Goal: Transaction & Acquisition: Purchase product/service

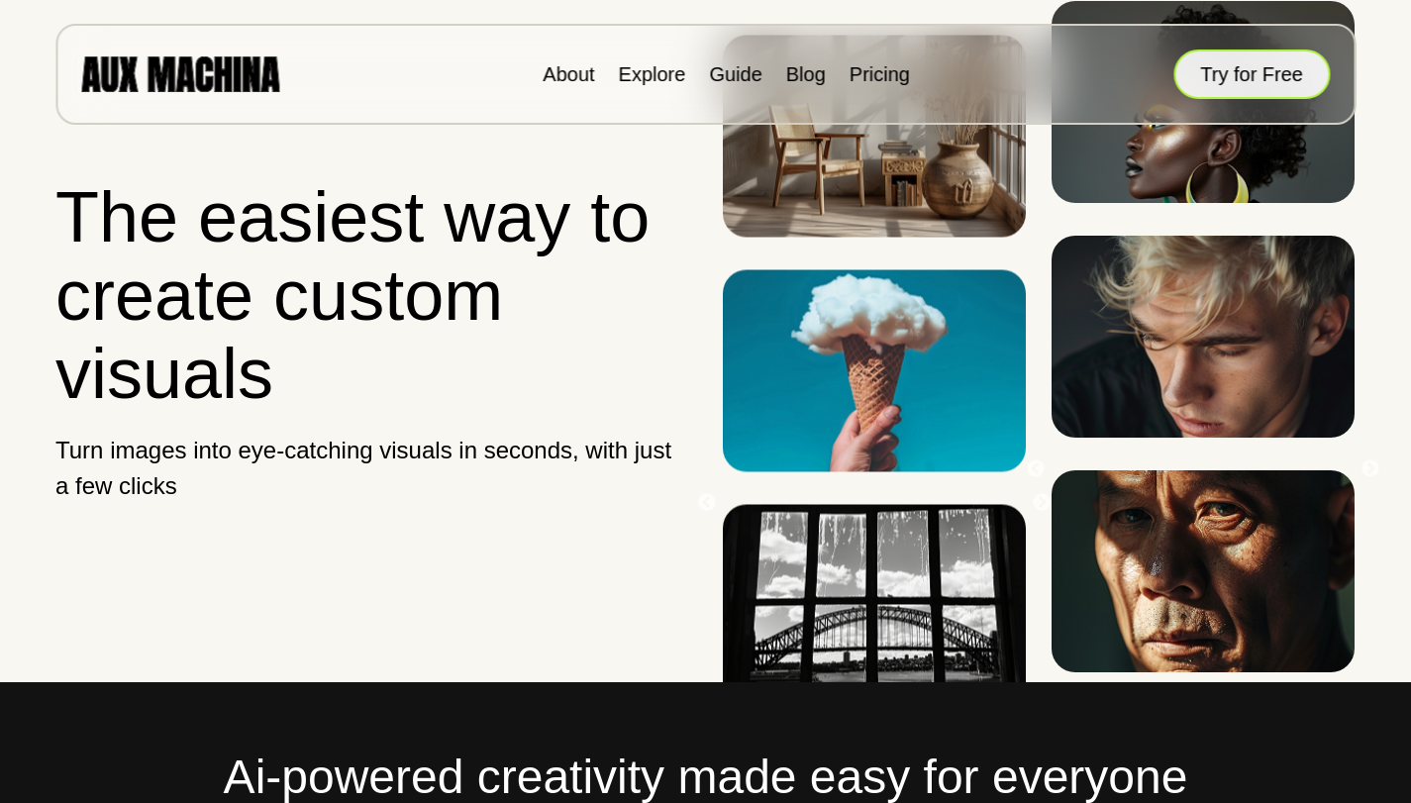
click at [1277, 71] on button "Try for Free" at bounding box center [1251, 73] width 156 height 49
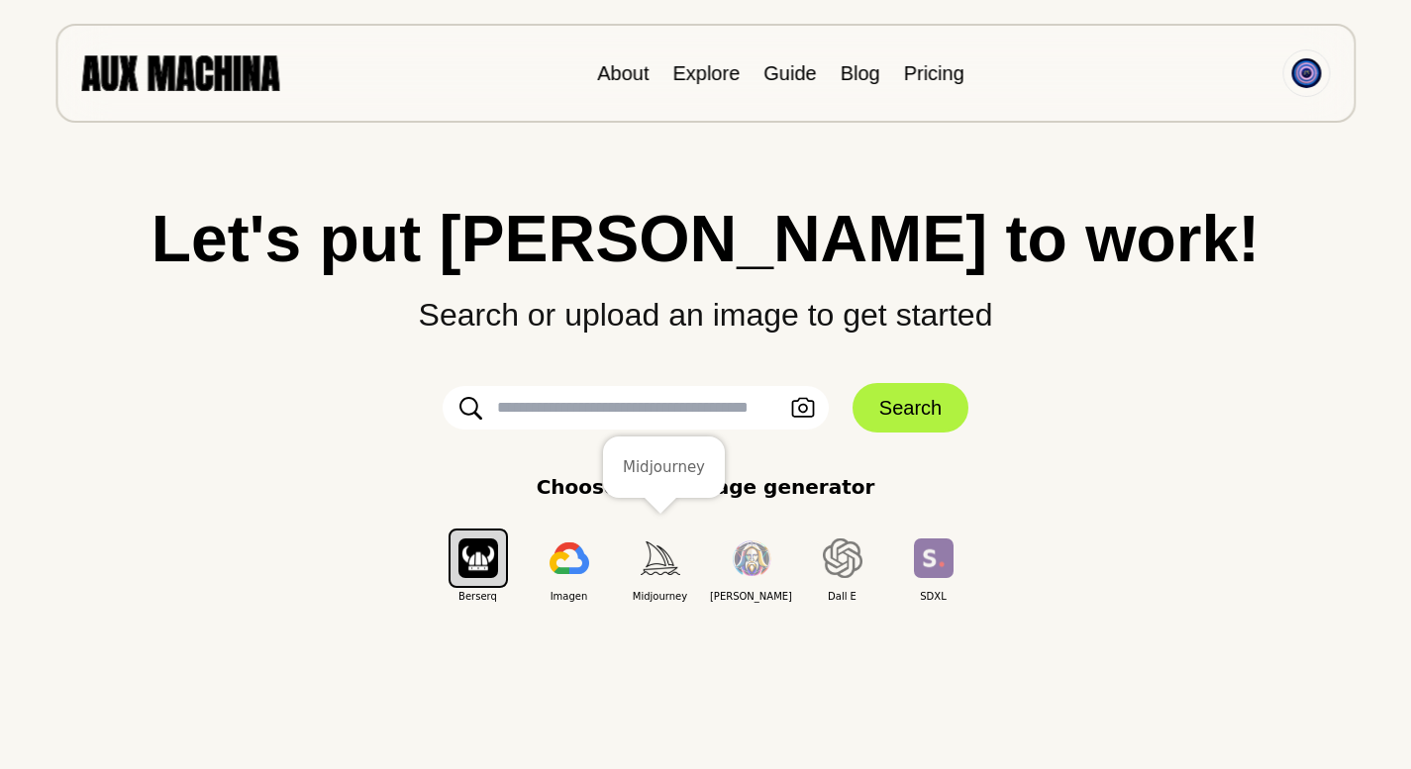
click at [660, 567] on img "button" at bounding box center [660, 557] width 40 height 33
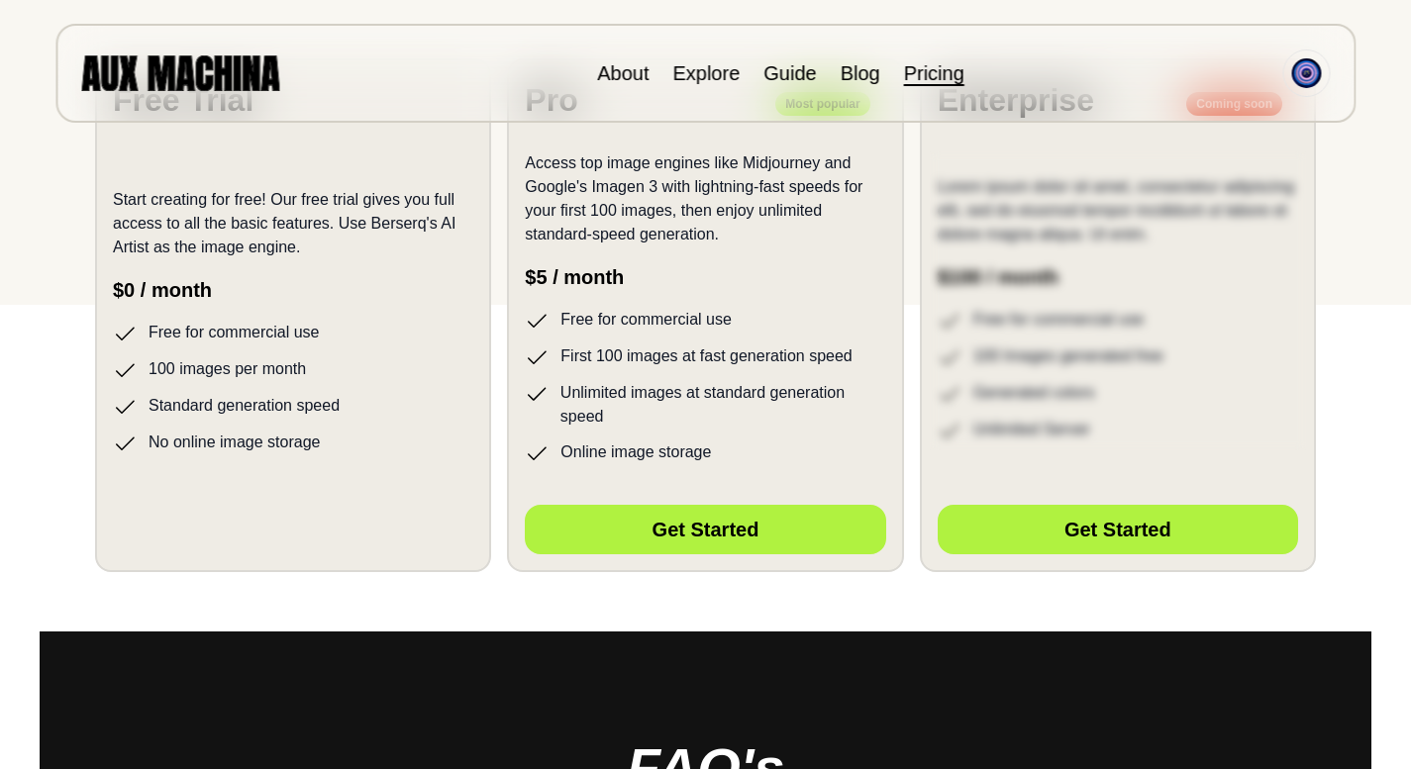
scroll to position [134, 0]
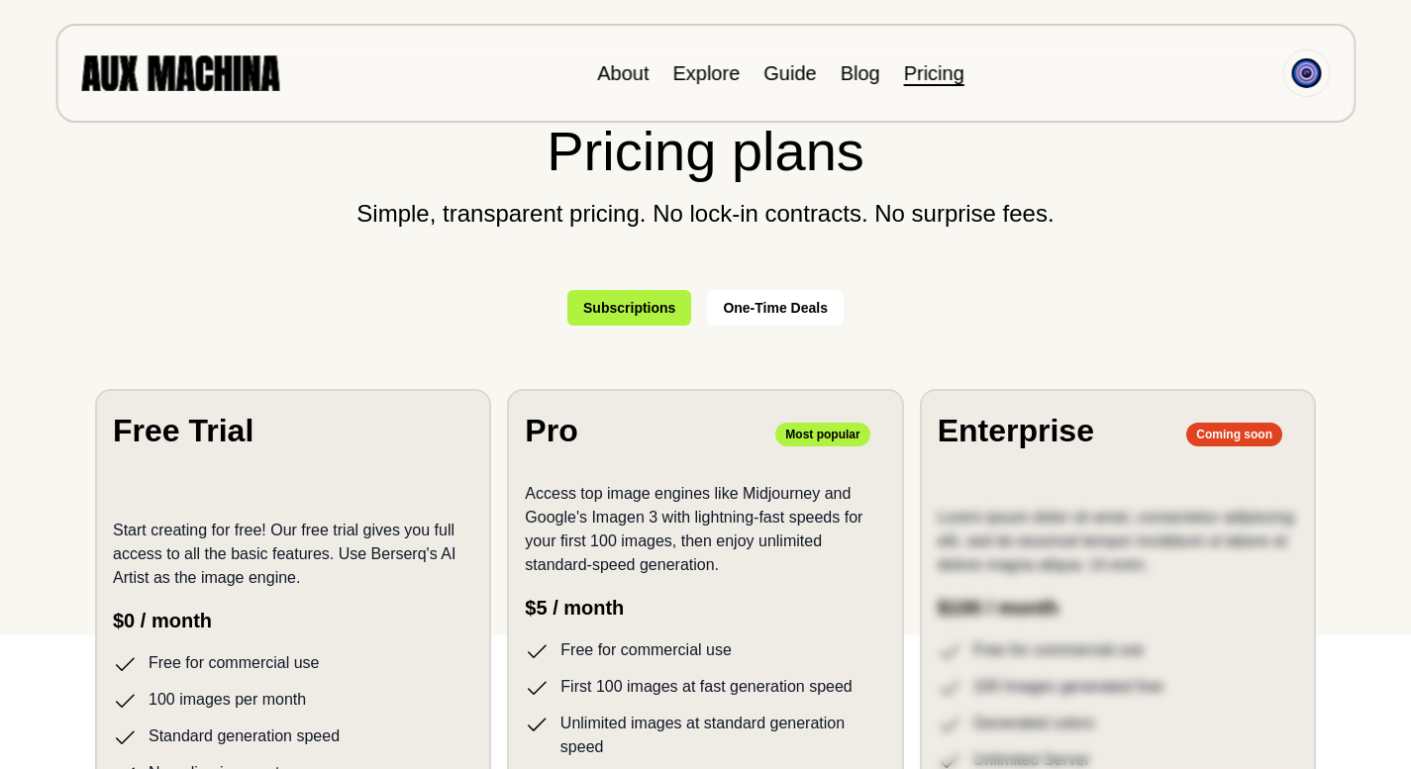
click at [343, 544] on p "Start creating for free! Our free trial gives you full access to all the basic …" at bounding box center [293, 554] width 360 height 71
click at [777, 300] on button "One-Time Deals" at bounding box center [775, 308] width 137 height 36
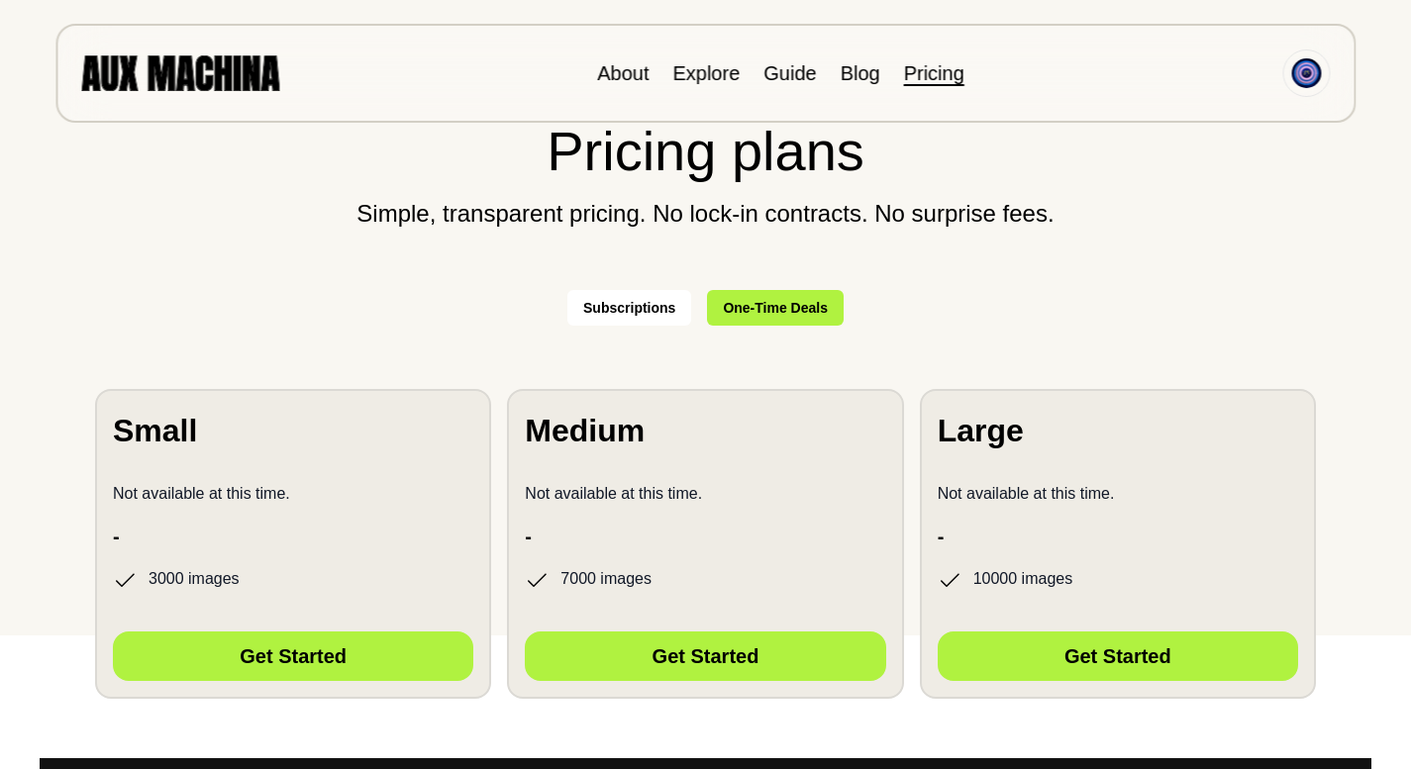
click at [645, 314] on button "Subscriptions" at bounding box center [629, 308] width 124 height 36
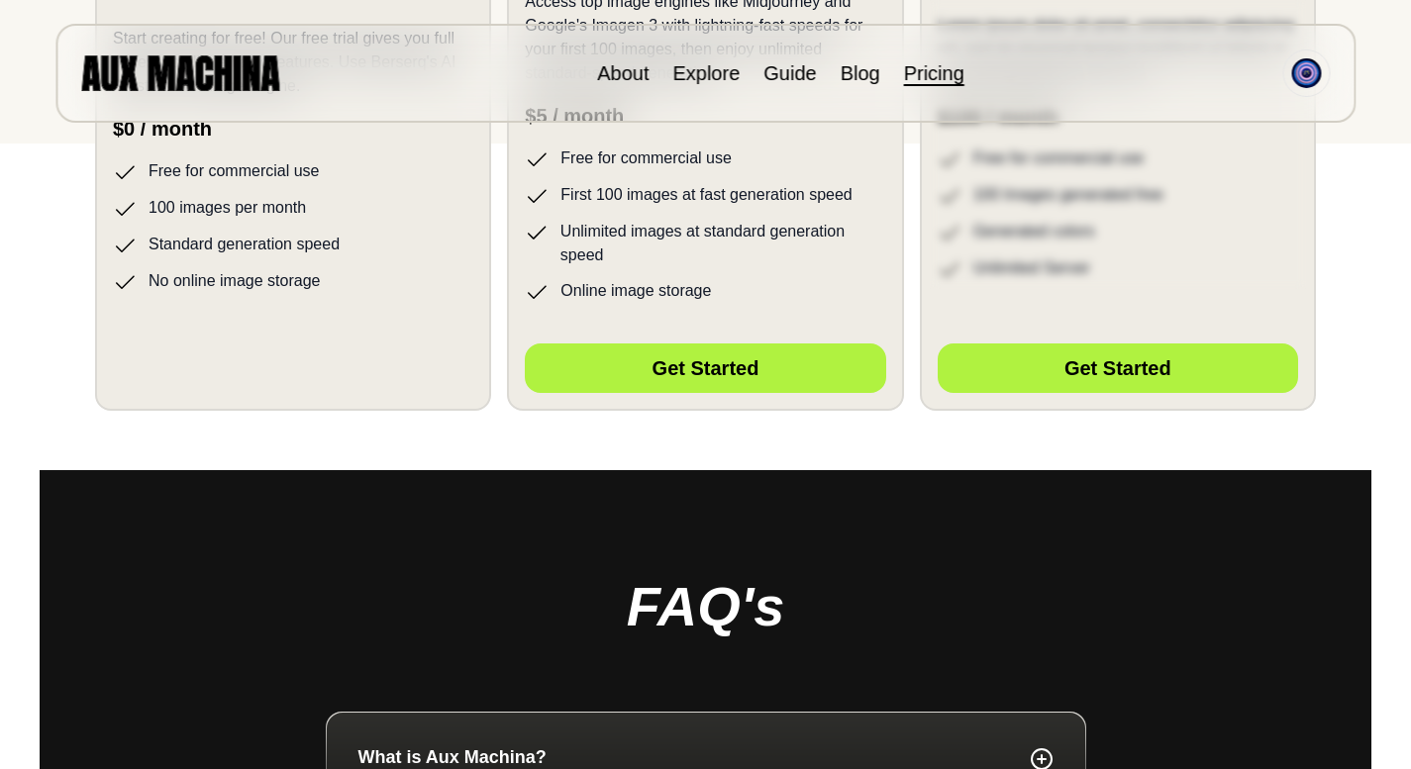
scroll to position [286, 0]
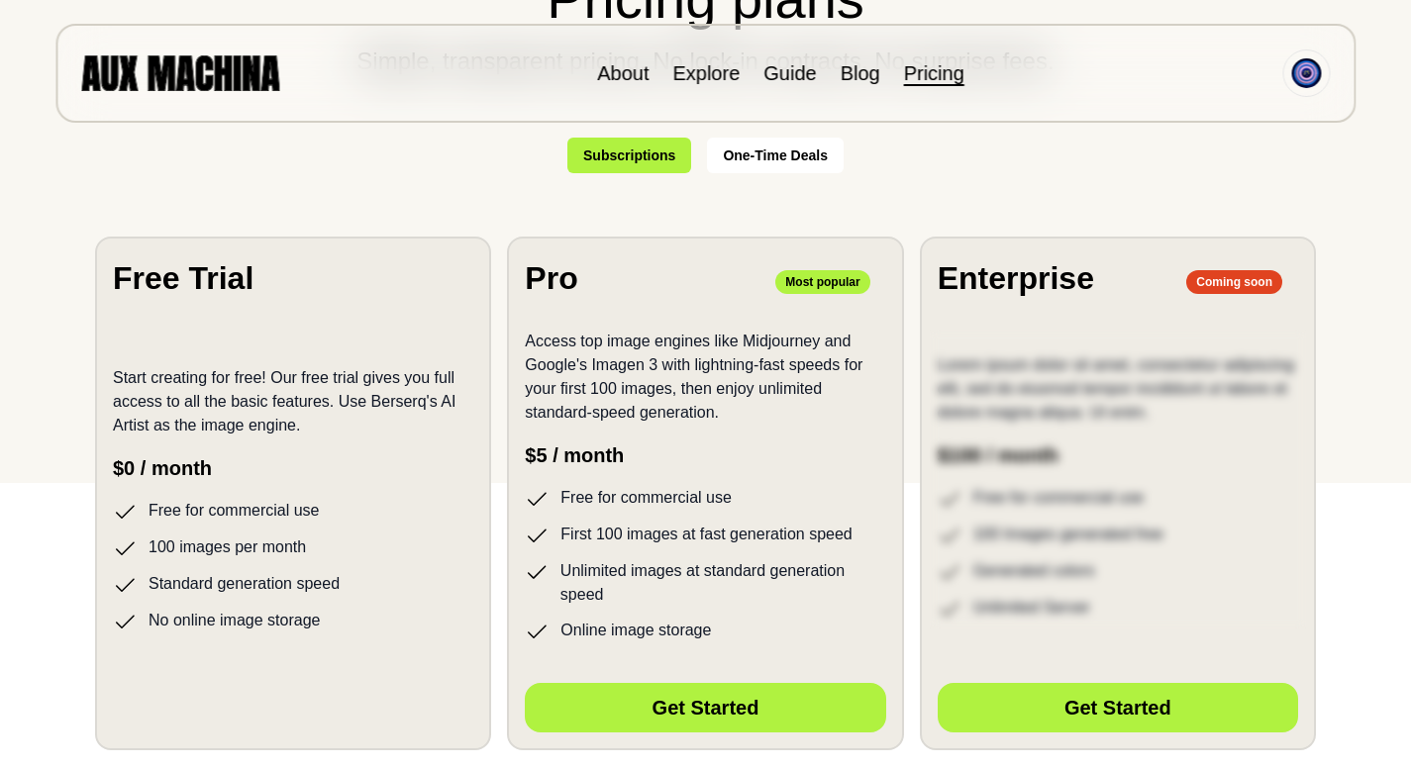
click at [336, 665] on section "Free Trial Start creating for free! Our free trial gives you full access to all…" at bounding box center [293, 494] width 396 height 514
click at [635, 163] on button "Subscriptions" at bounding box center [629, 156] width 124 height 36
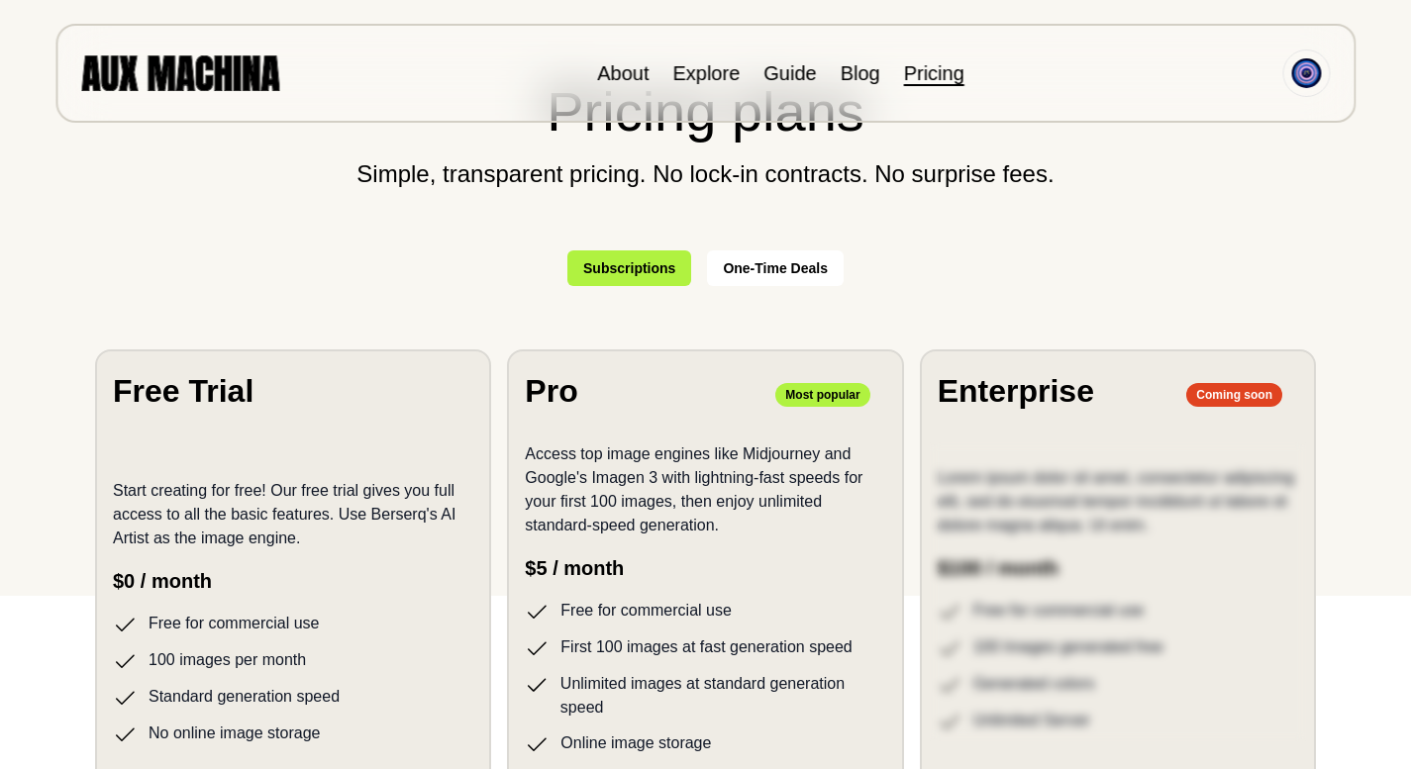
scroll to position [505, 0]
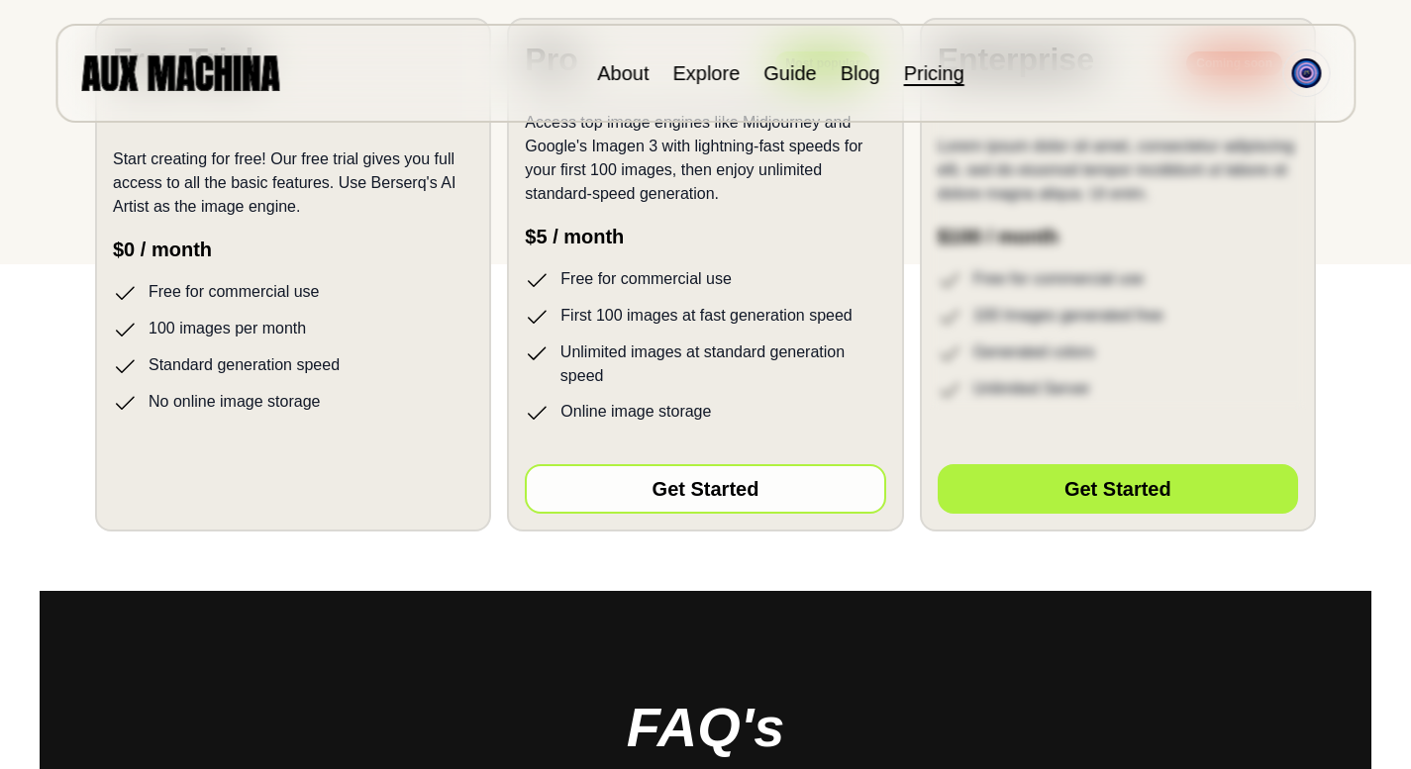
click at [761, 490] on button "Get Started" at bounding box center [705, 488] width 360 height 49
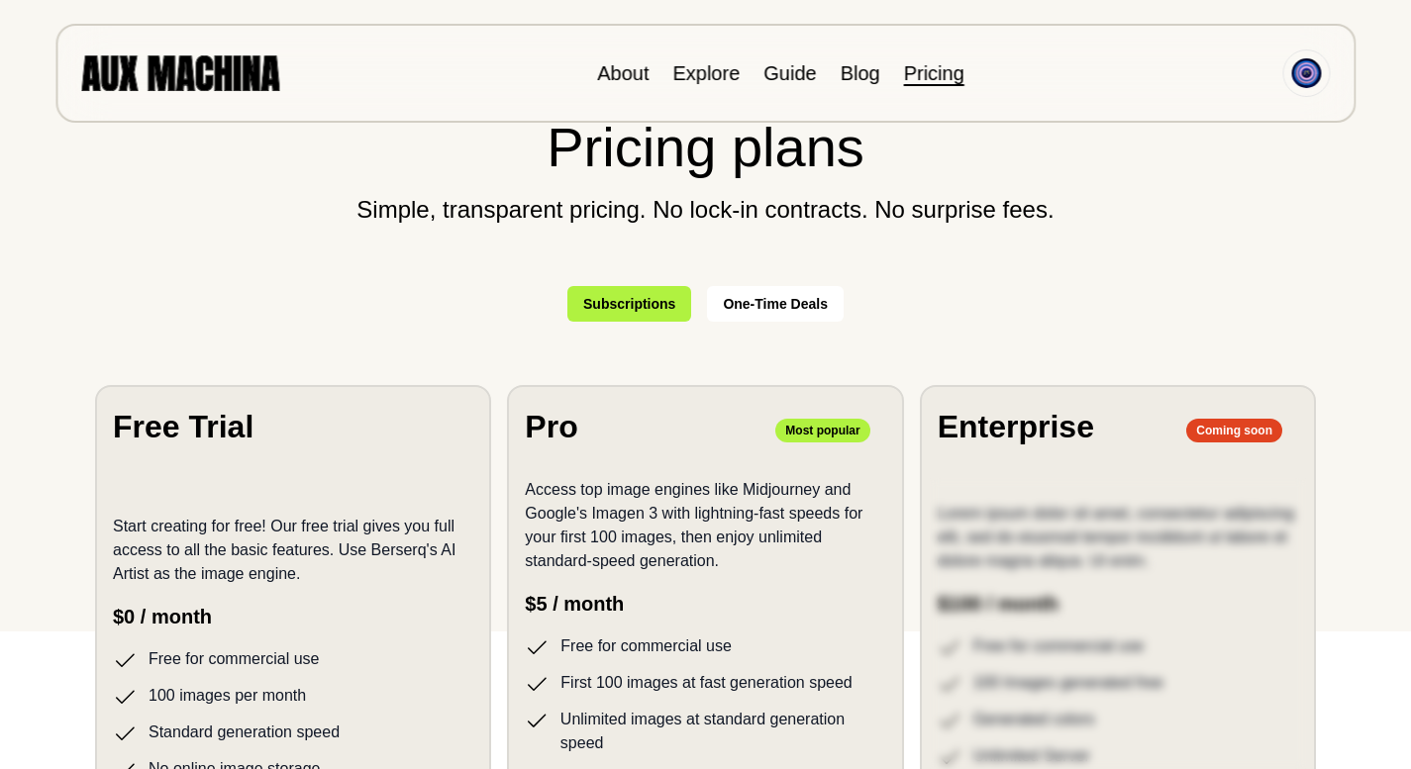
scroll to position [0, 0]
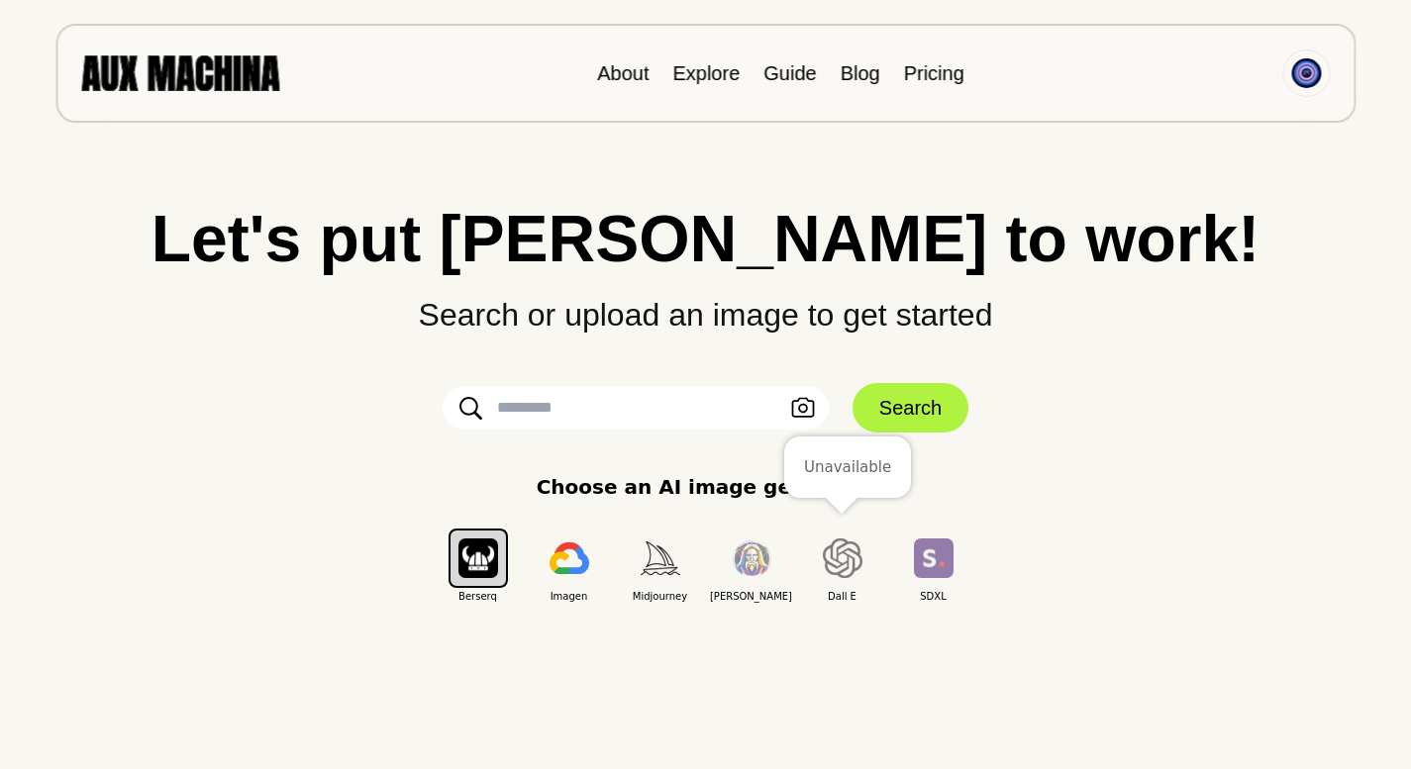
click at [862, 561] on E "button" at bounding box center [842, 558] width 59 height 59
click at [575, 570] on img "button" at bounding box center [569, 558] width 40 height 32
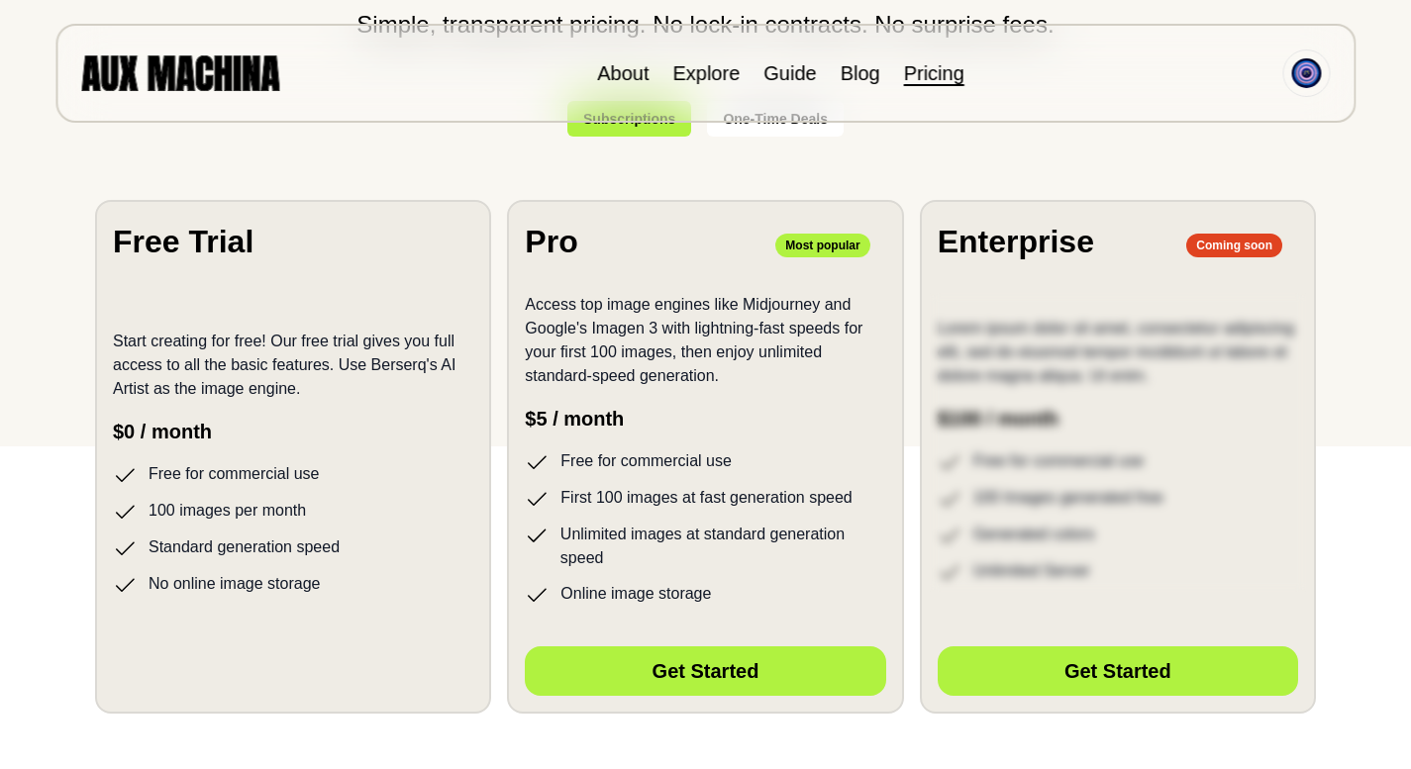
scroll to position [335, 0]
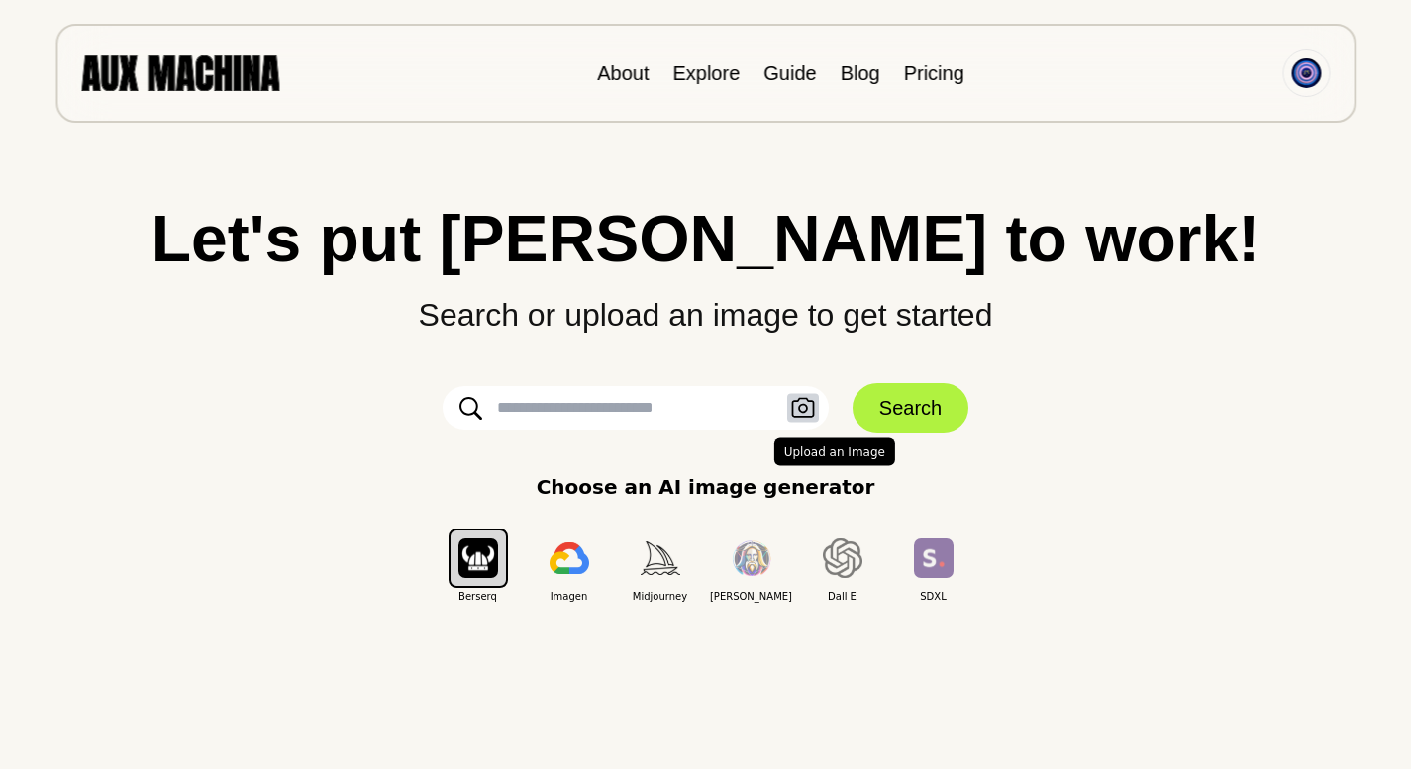
click at [812, 401] on icon "button" at bounding box center [802, 408] width 23 height 20
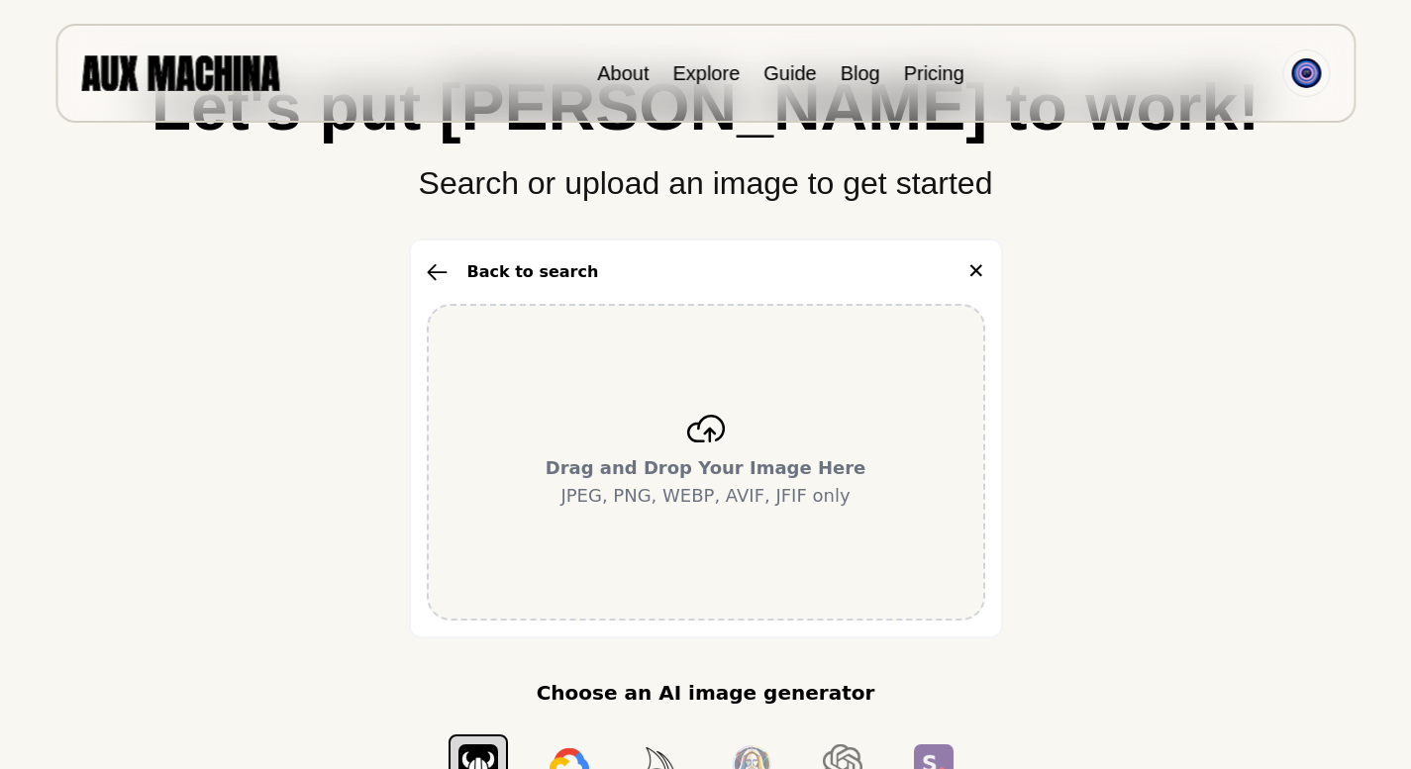
scroll to position [181, 0]
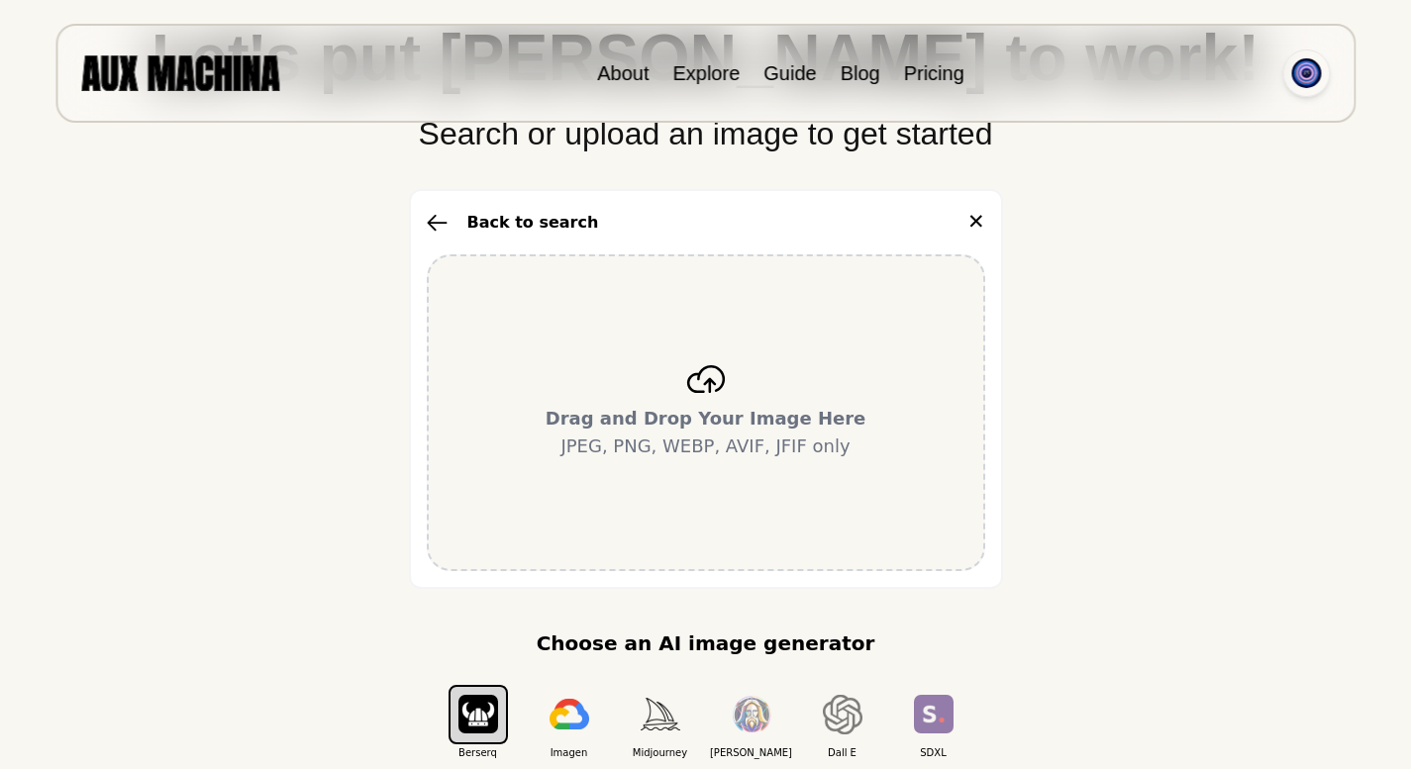
click at [1301, 65] on img at bounding box center [1306, 73] width 30 height 30
click at [1250, 122] on li "Dashboard" at bounding box center [1230, 119] width 198 height 44
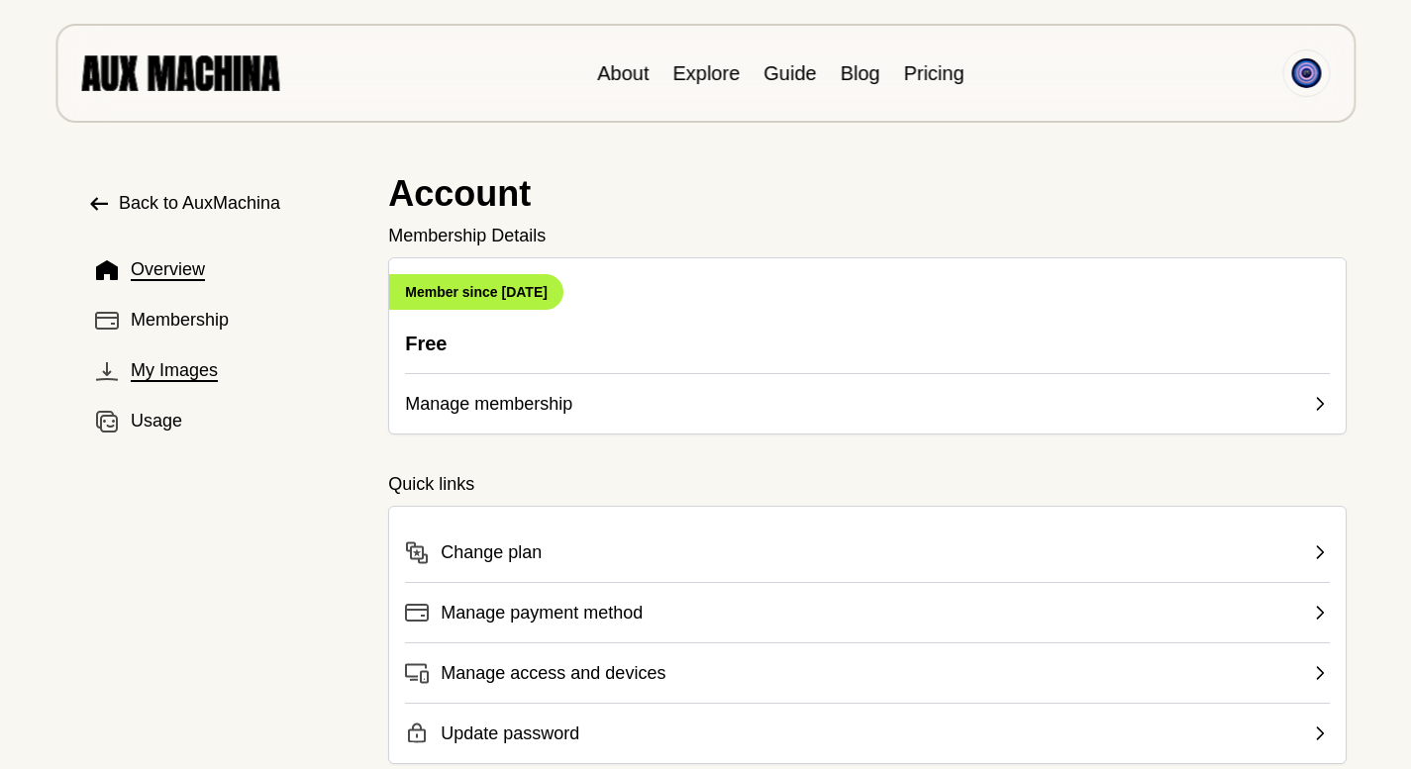
click at [147, 378] on span "My Images" at bounding box center [174, 370] width 87 height 27
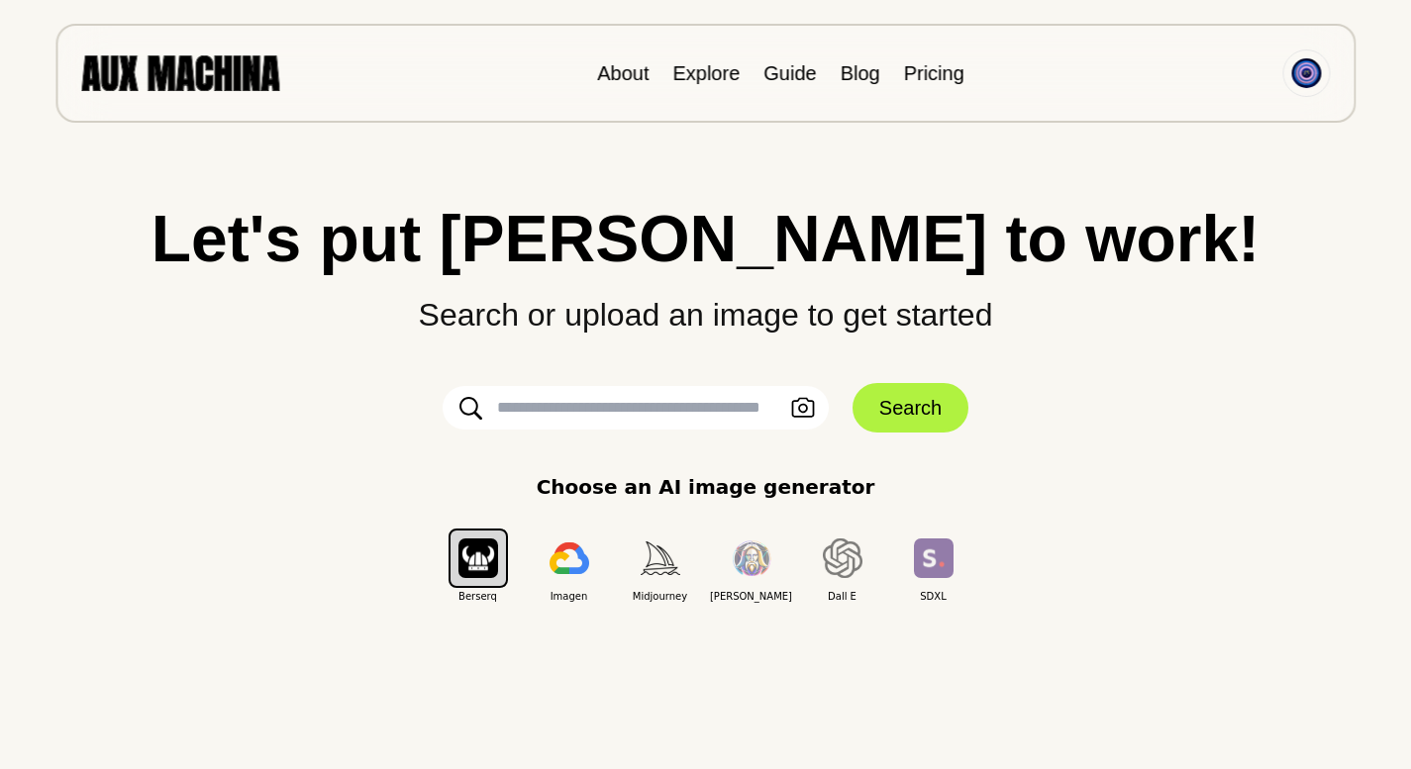
click at [728, 412] on input "text" at bounding box center [635, 408] width 386 height 44
type input "**********"
click at [879, 412] on button "Search" at bounding box center [910, 407] width 116 height 49
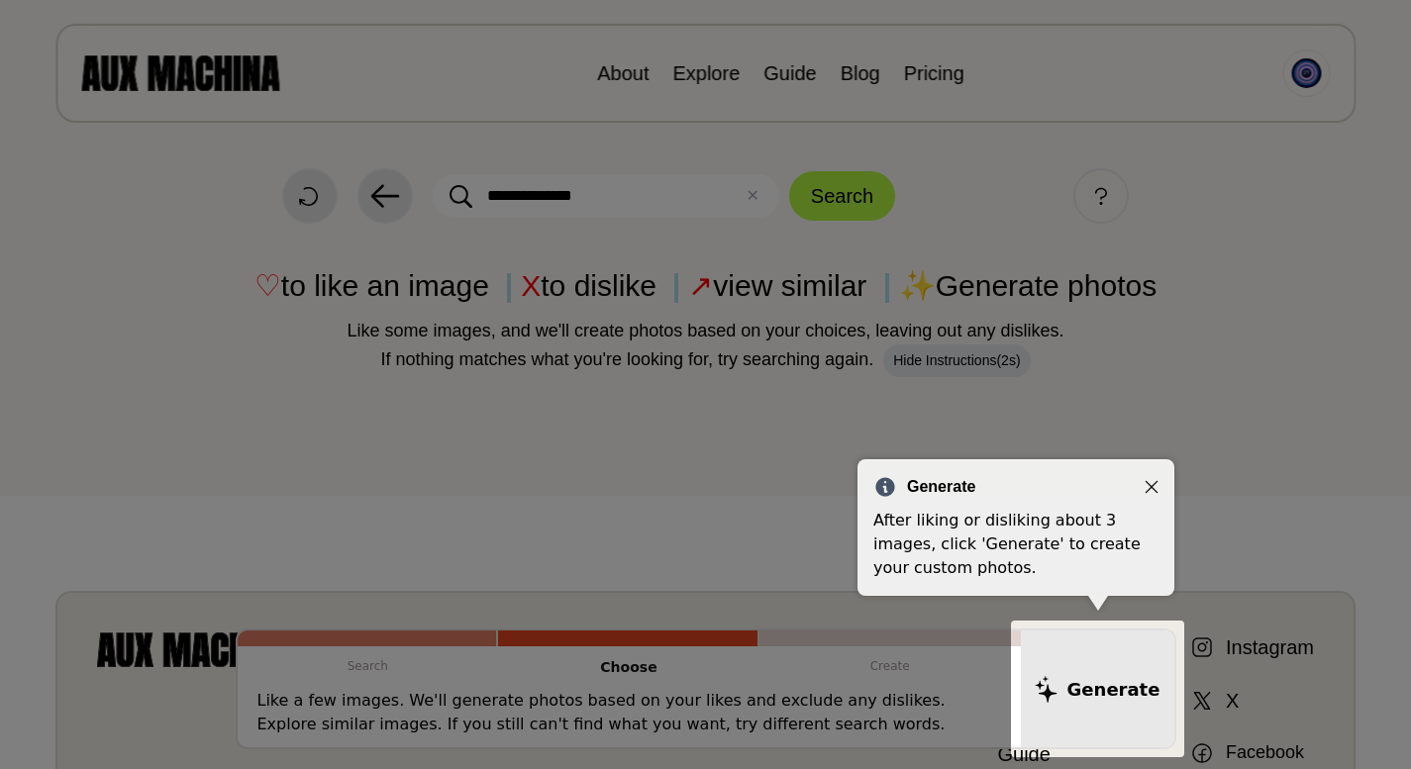
click at [1154, 487] on icon "Close" at bounding box center [1151, 487] width 14 height 14
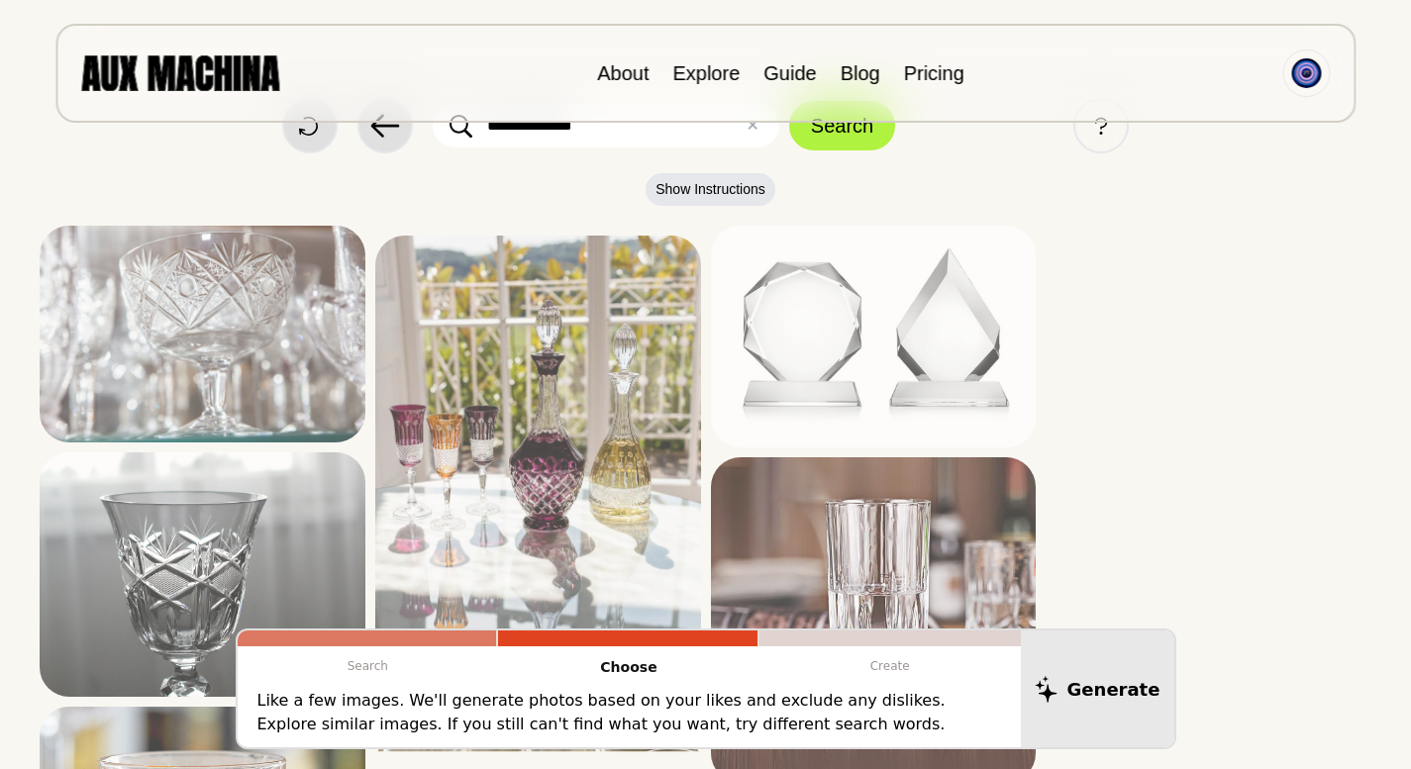
scroll to position [73, 0]
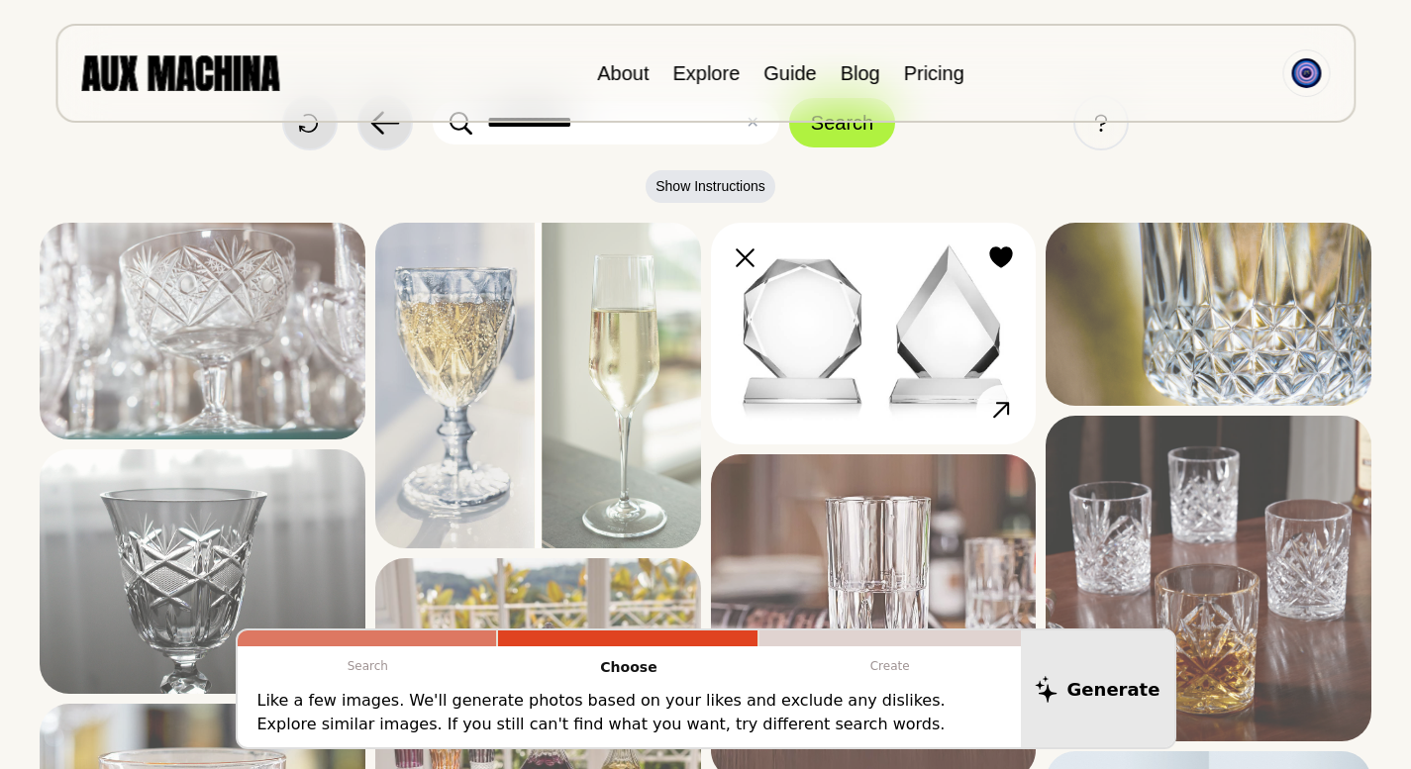
click at [767, 394] on img at bounding box center [874, 334] width 326 height 222
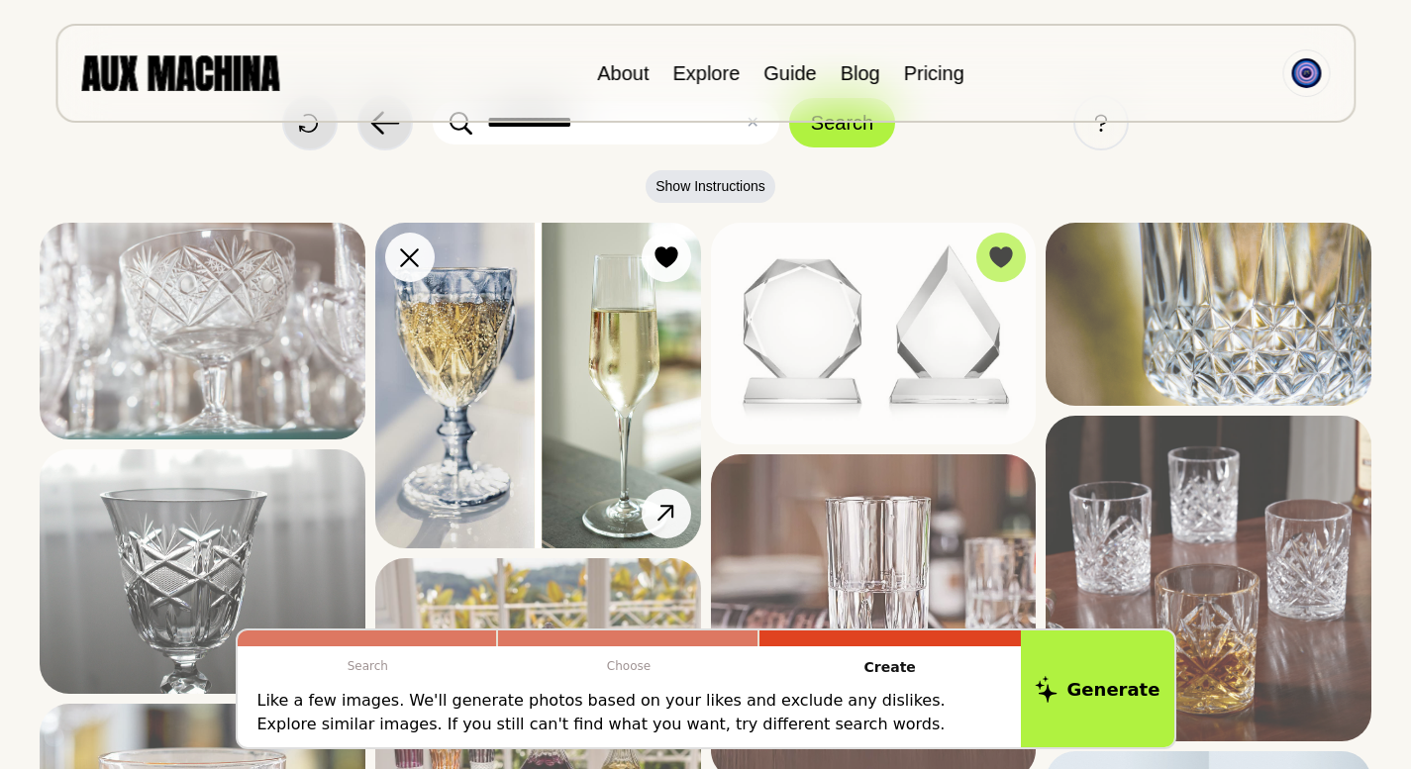
click at [608, 422] on img at bounding box center [538, 386] width 326 height 326
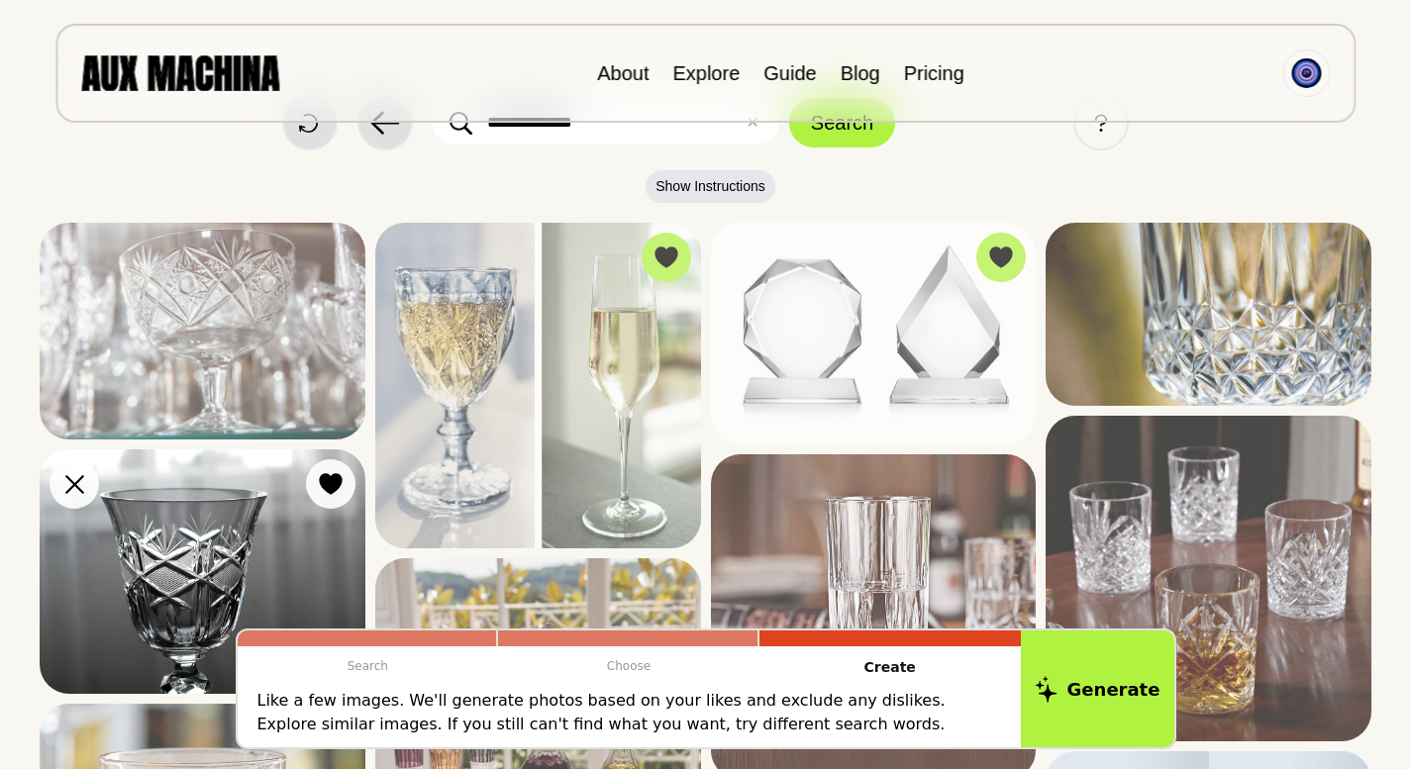
click at [252, 532] on img at bounding box center [203, 571] width 326 height 244
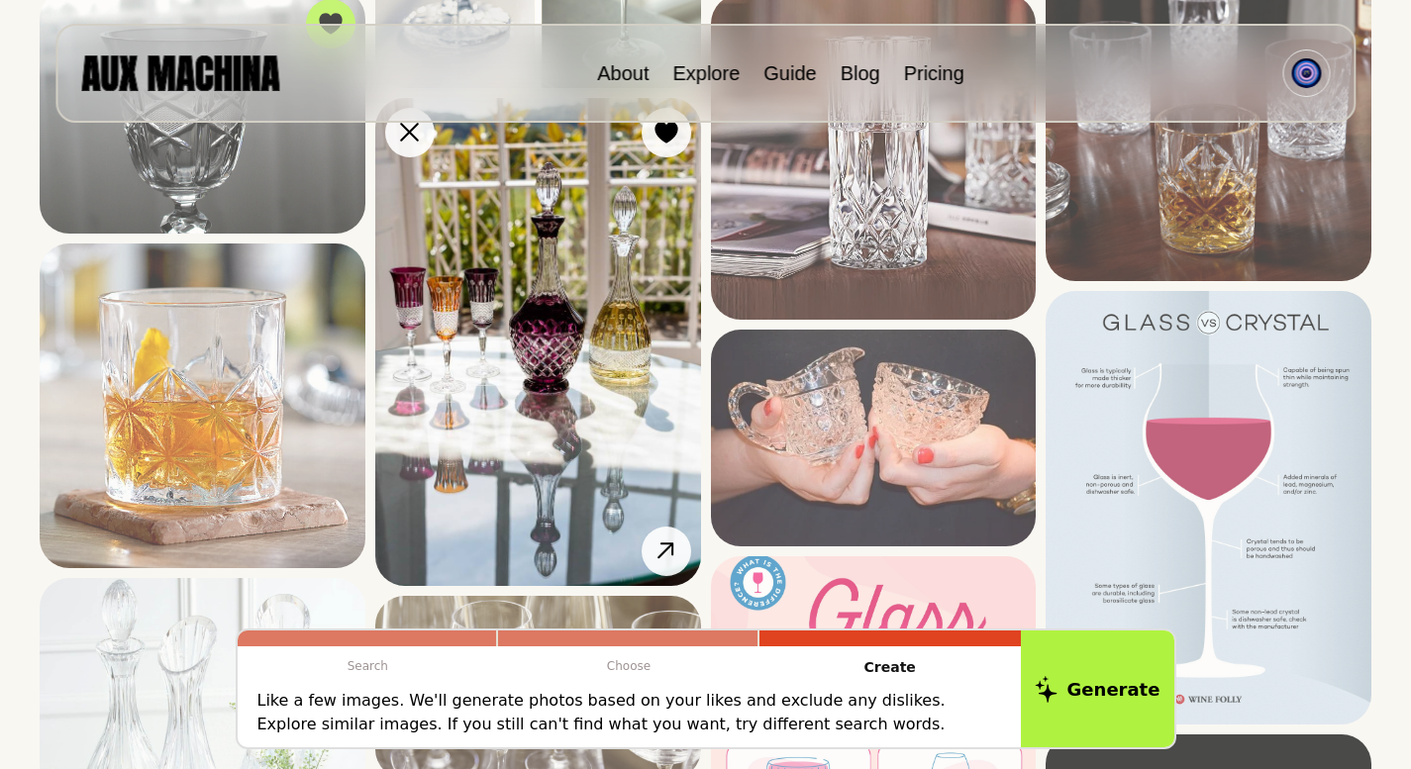
scroll to position [535, 0]
click at [657, 293] on img at bounding box center [538, 341] width 326 height 488
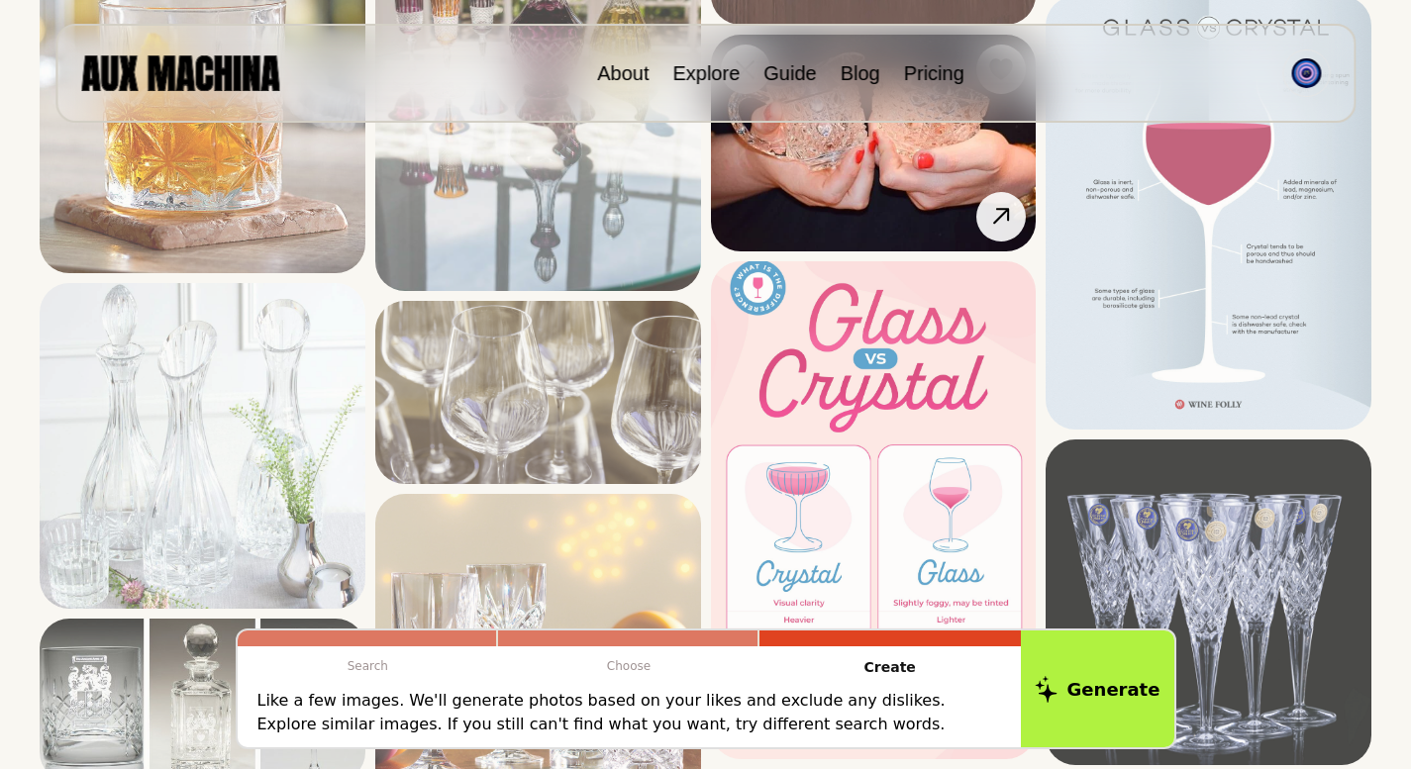
scroll to position [832, 0]
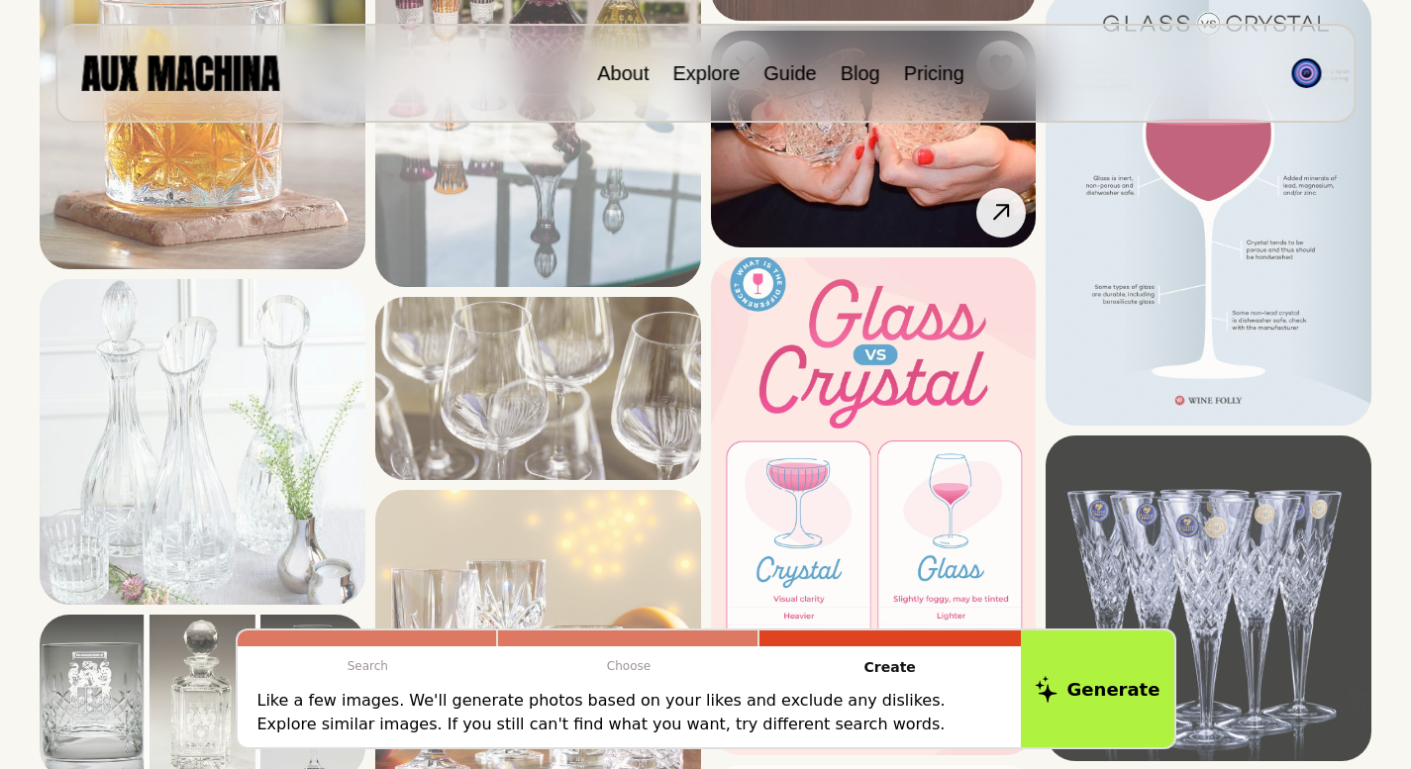
click at [877, 219] on img at bounding box center [874, 139] width 326 height 217
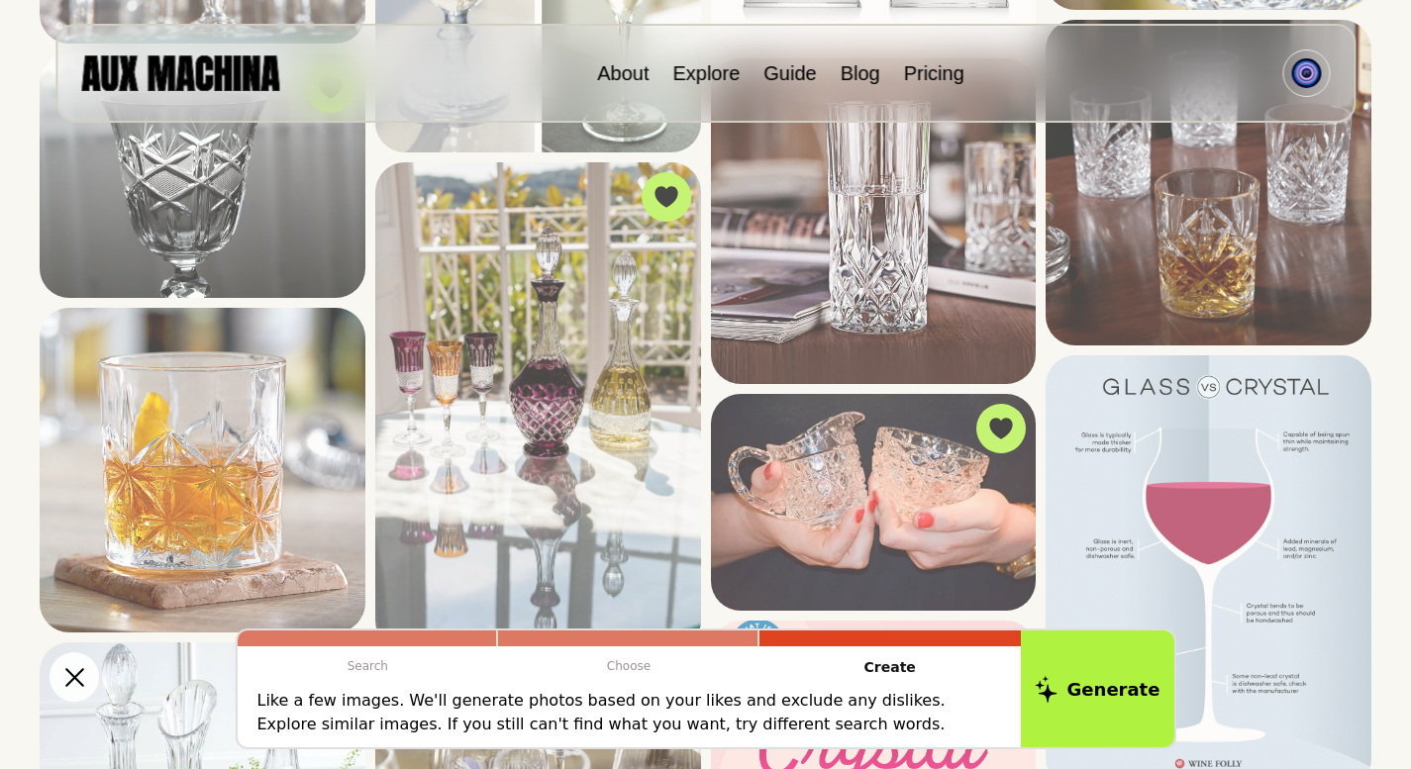
scroll to position [460, 0]
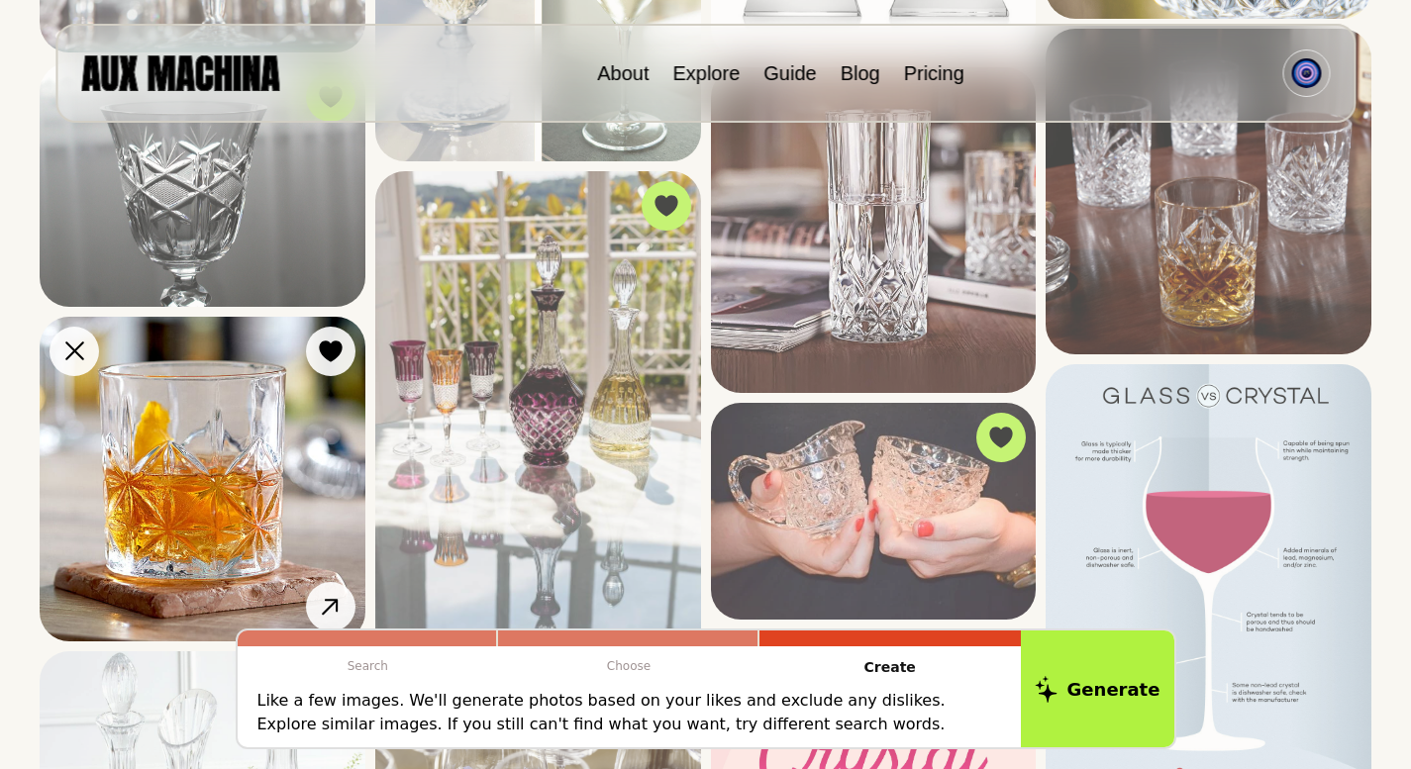
click at [235, 442] on img at bounding box center [203, 480] width 326 height 326
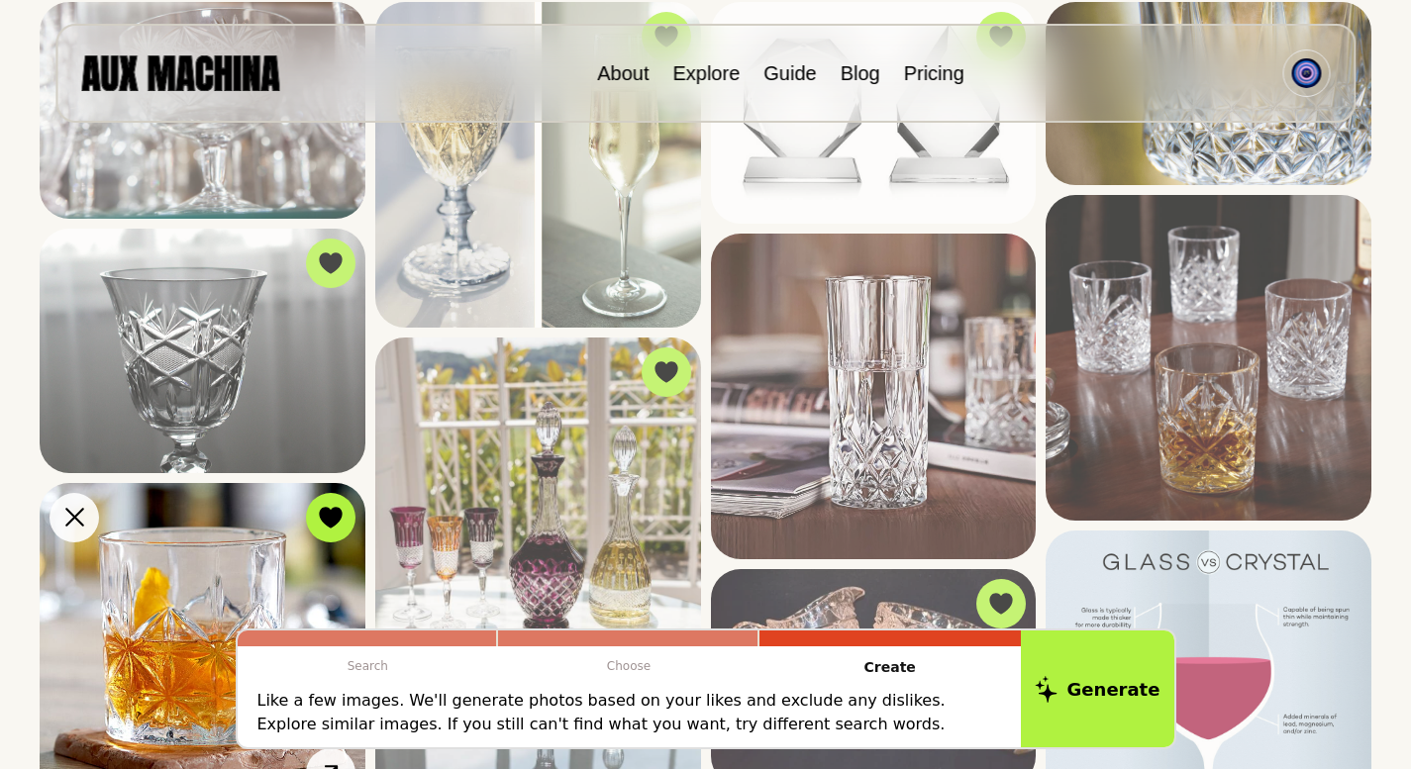
scroll to position [166, 0]
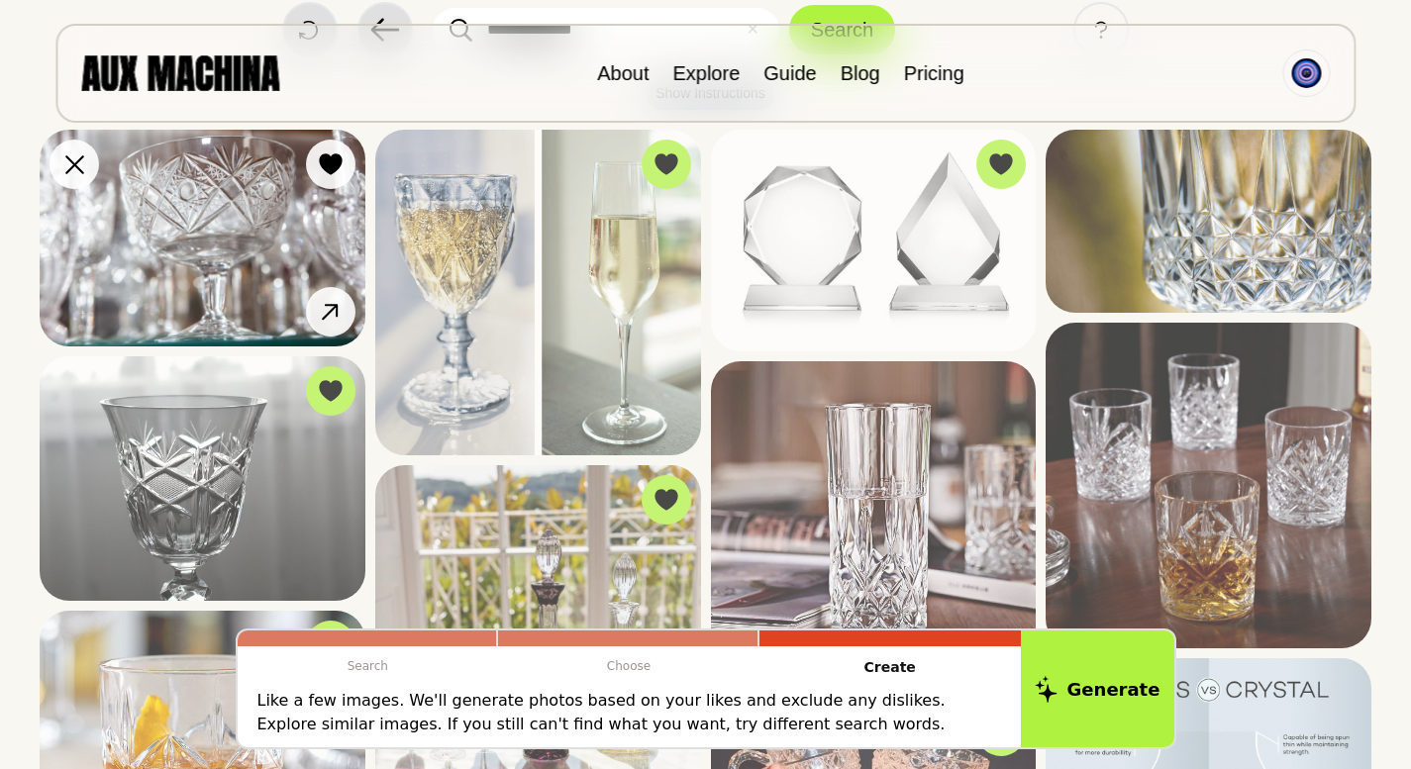
click at [262, 254] on img at bounding box center [203, 238] width 326 height 217
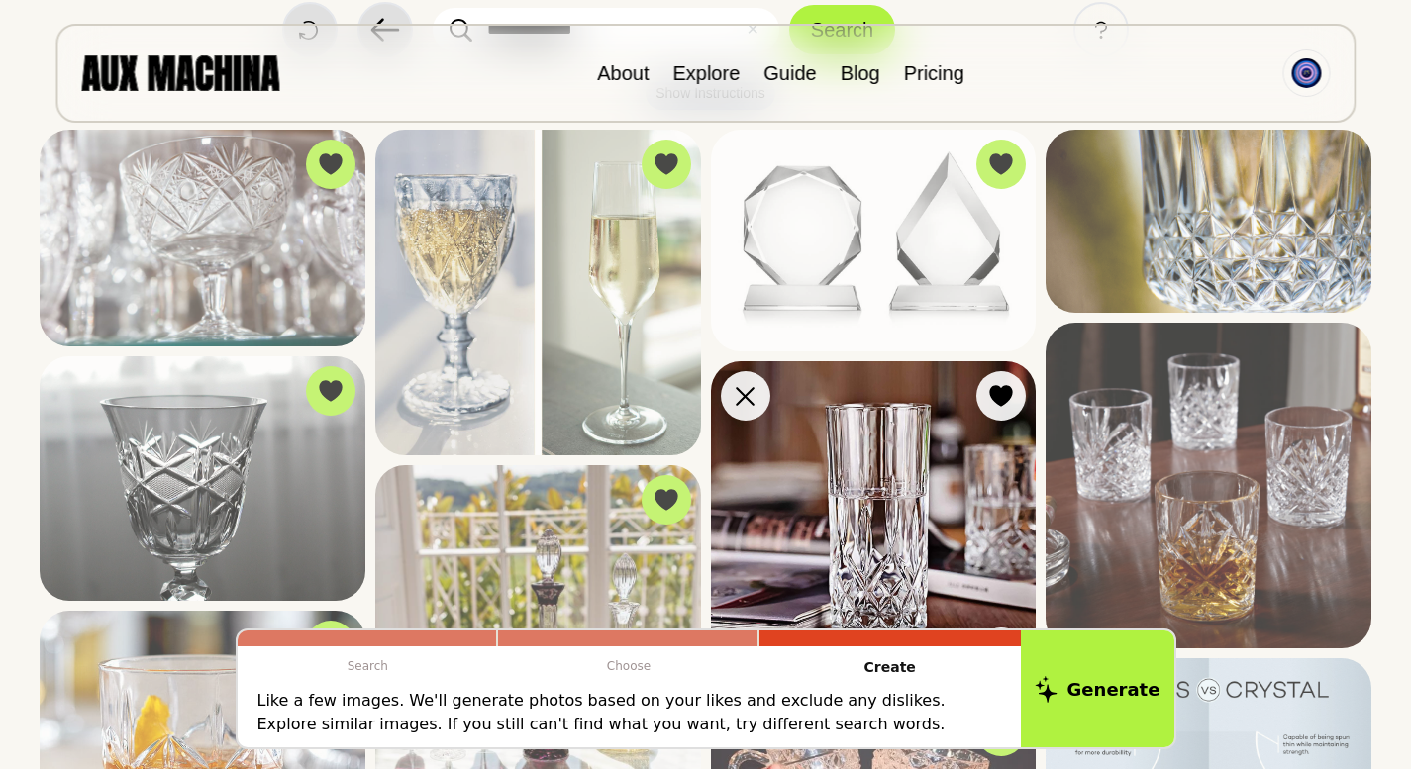
click at [878, 486] on img at bounding box center [874, 524] width 326 height 326
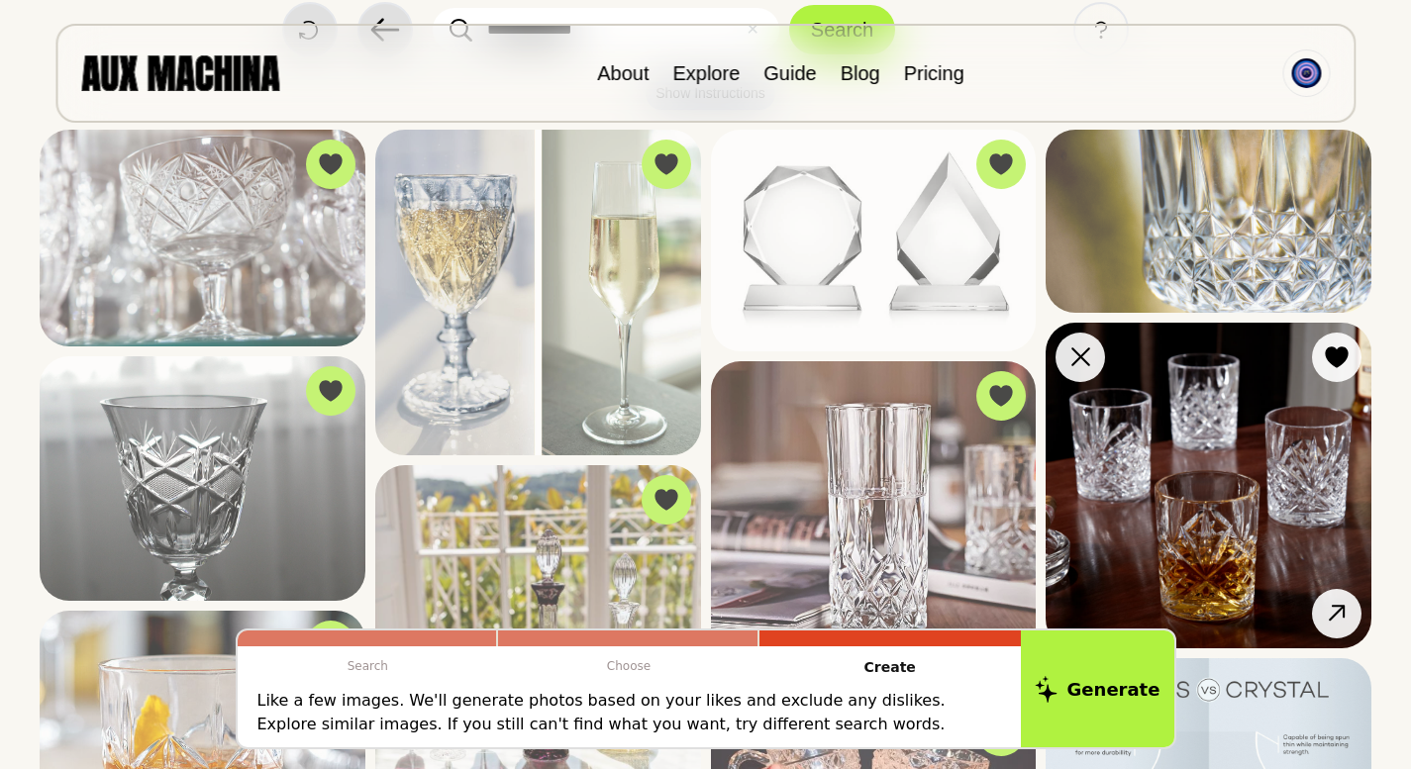
click at [1138, 474] on img at bounding box center [1208, 486] width 326 height 326
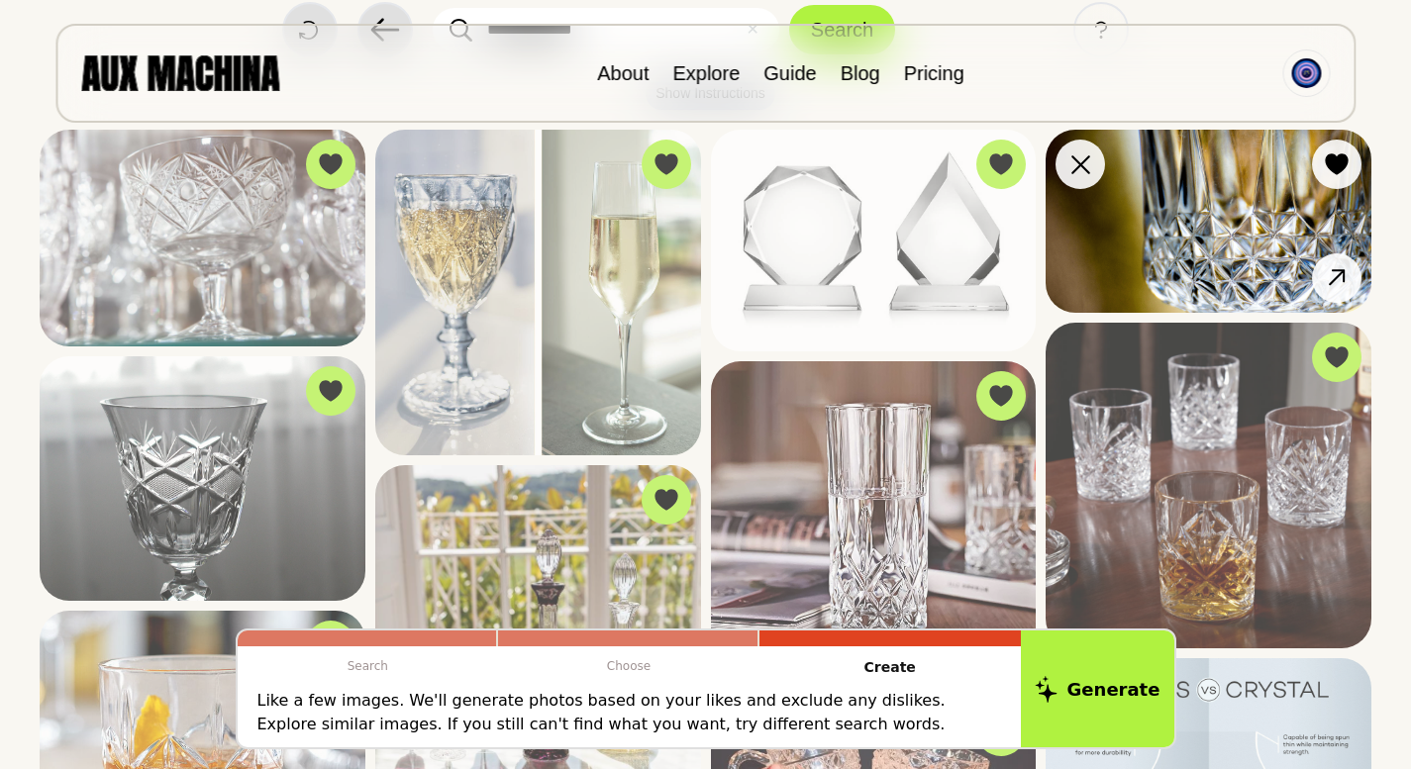
click at [1137, 250] on img at bounding box center [1208, 221] width 326 height 183
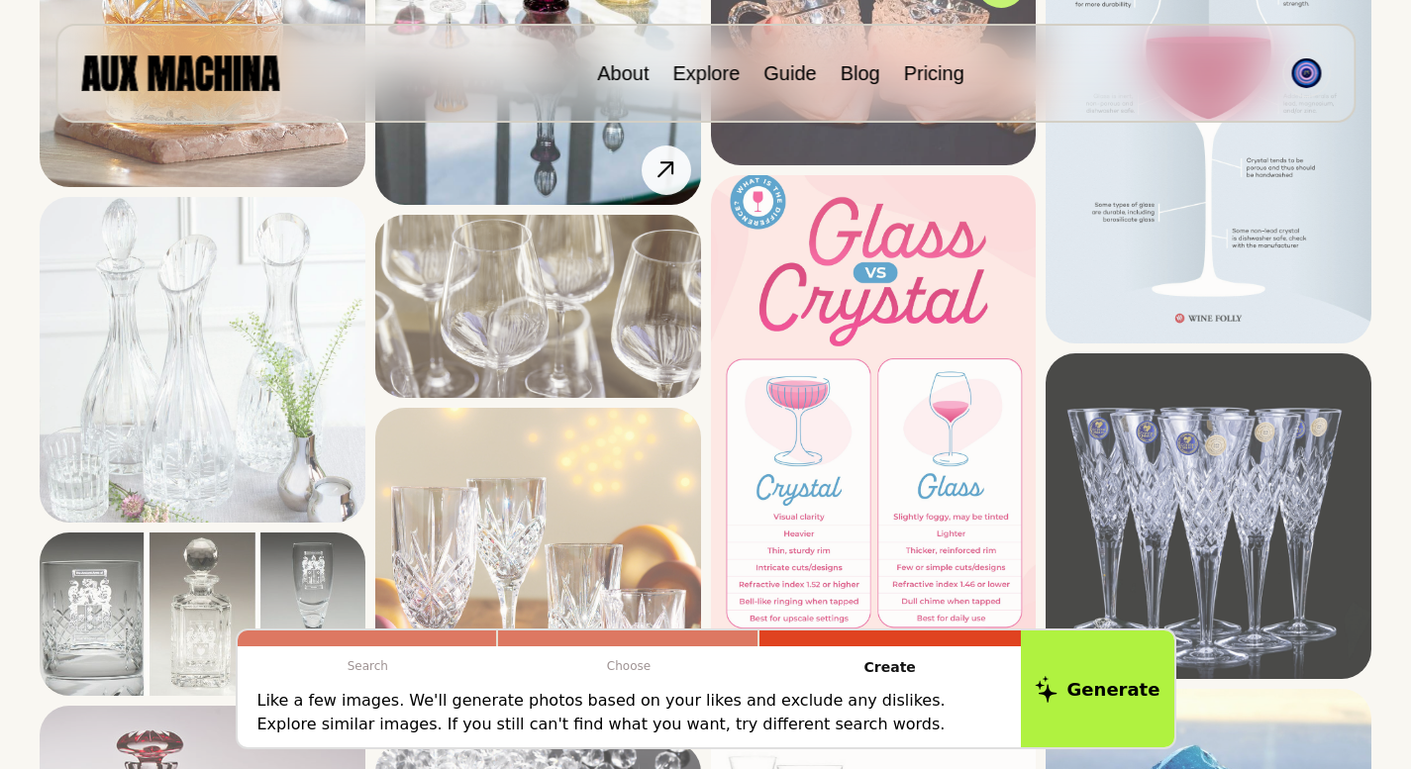
scroll to position [1104, 0]
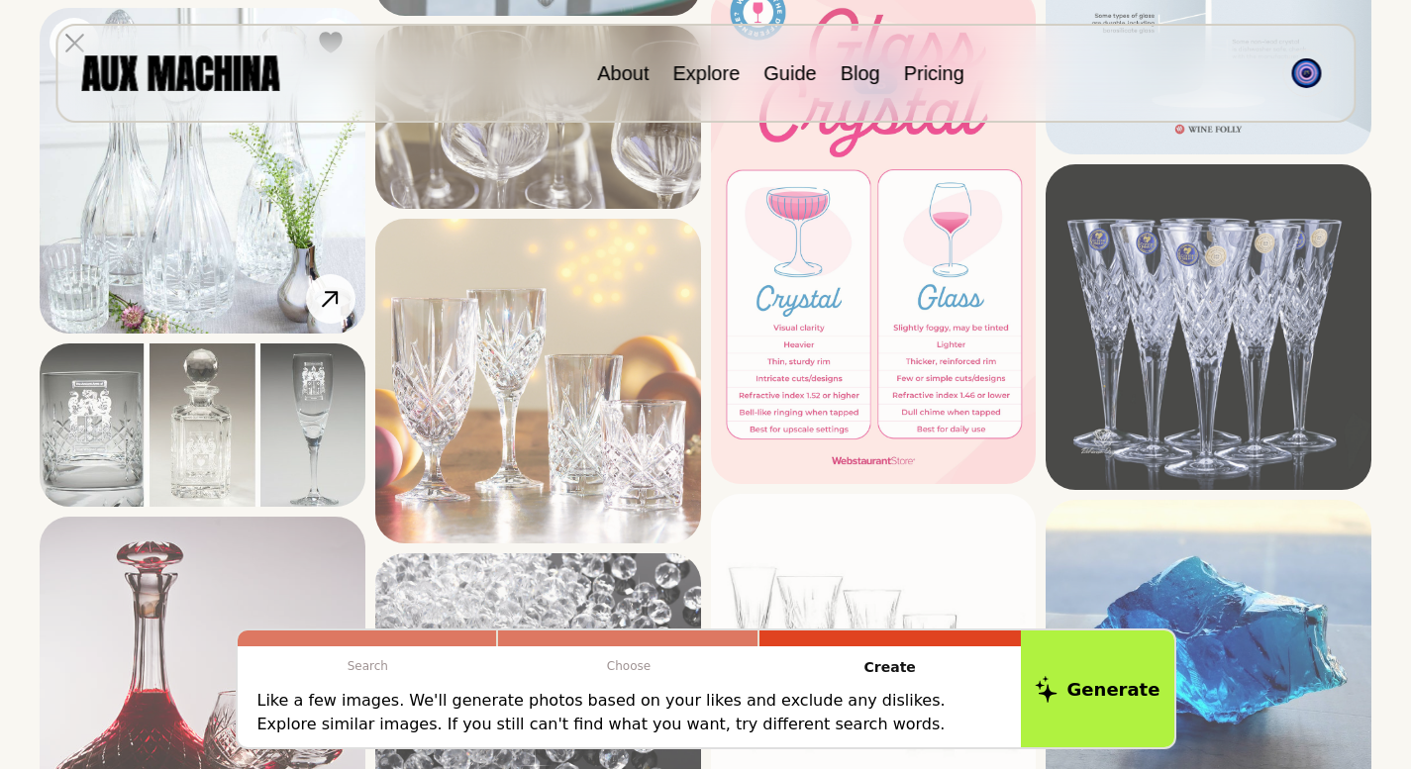
click at [205, 206] on img at bounding box center [203, 171] width 326 height 326
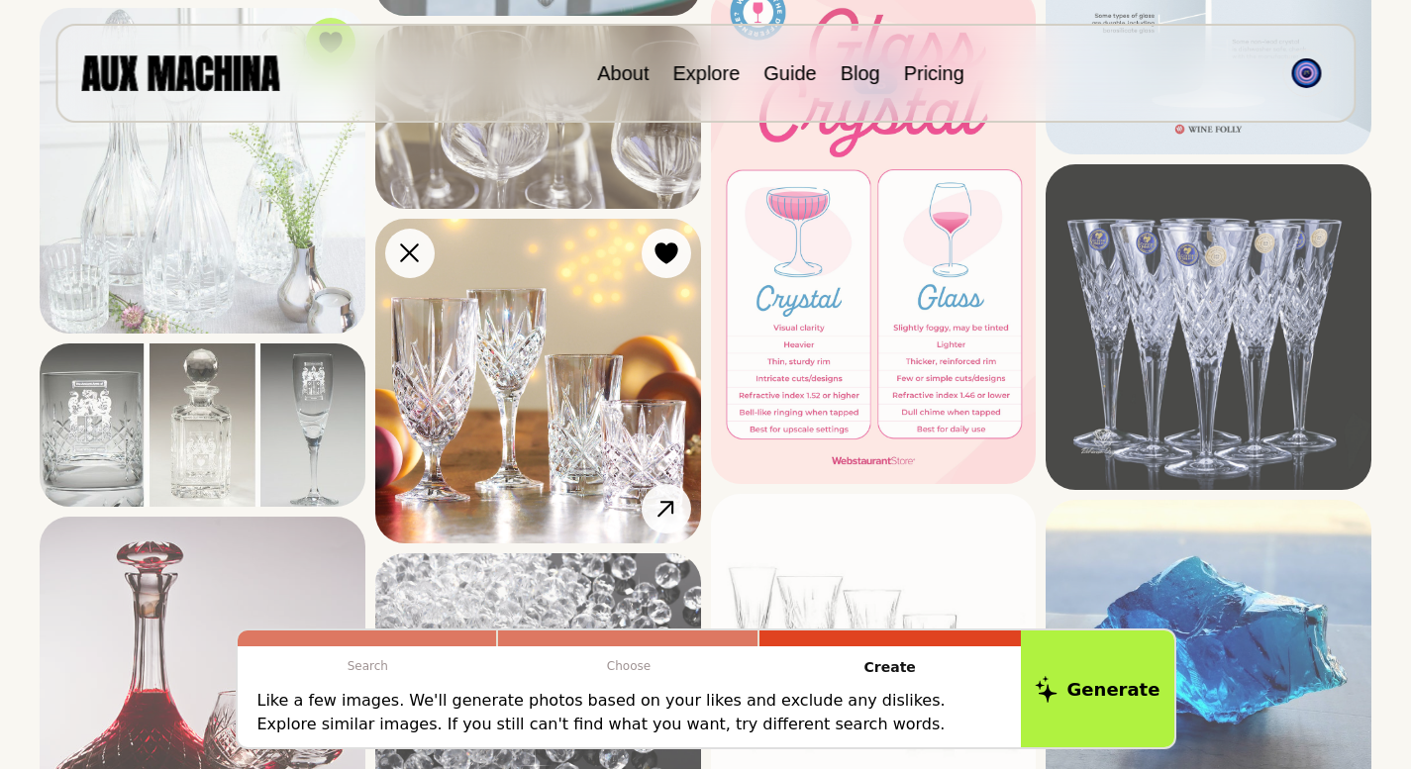
click at [589, 434] on img at bounding box center [538, 382] width 326 height 326
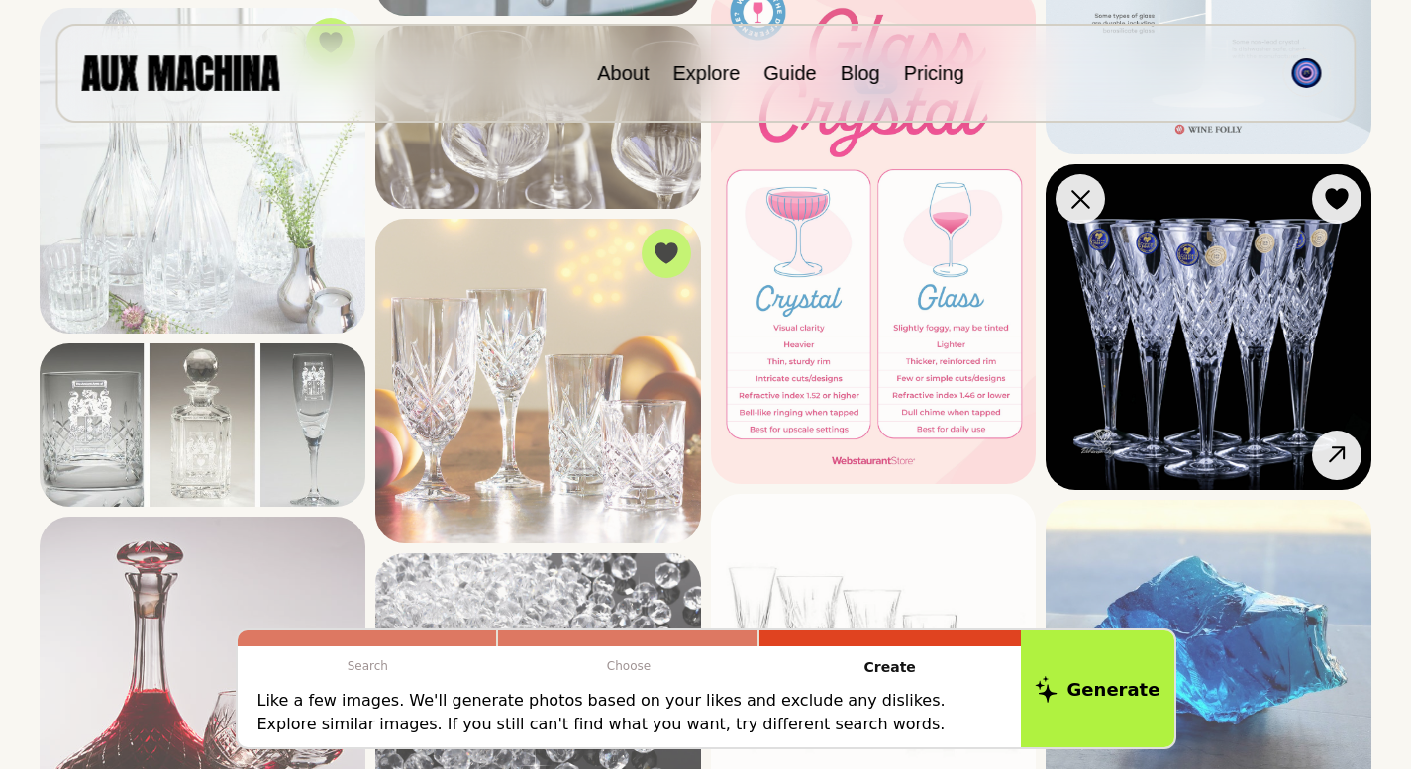
click at [1211, 339] on img at bounding box center [1208, 327] width 326 height 326
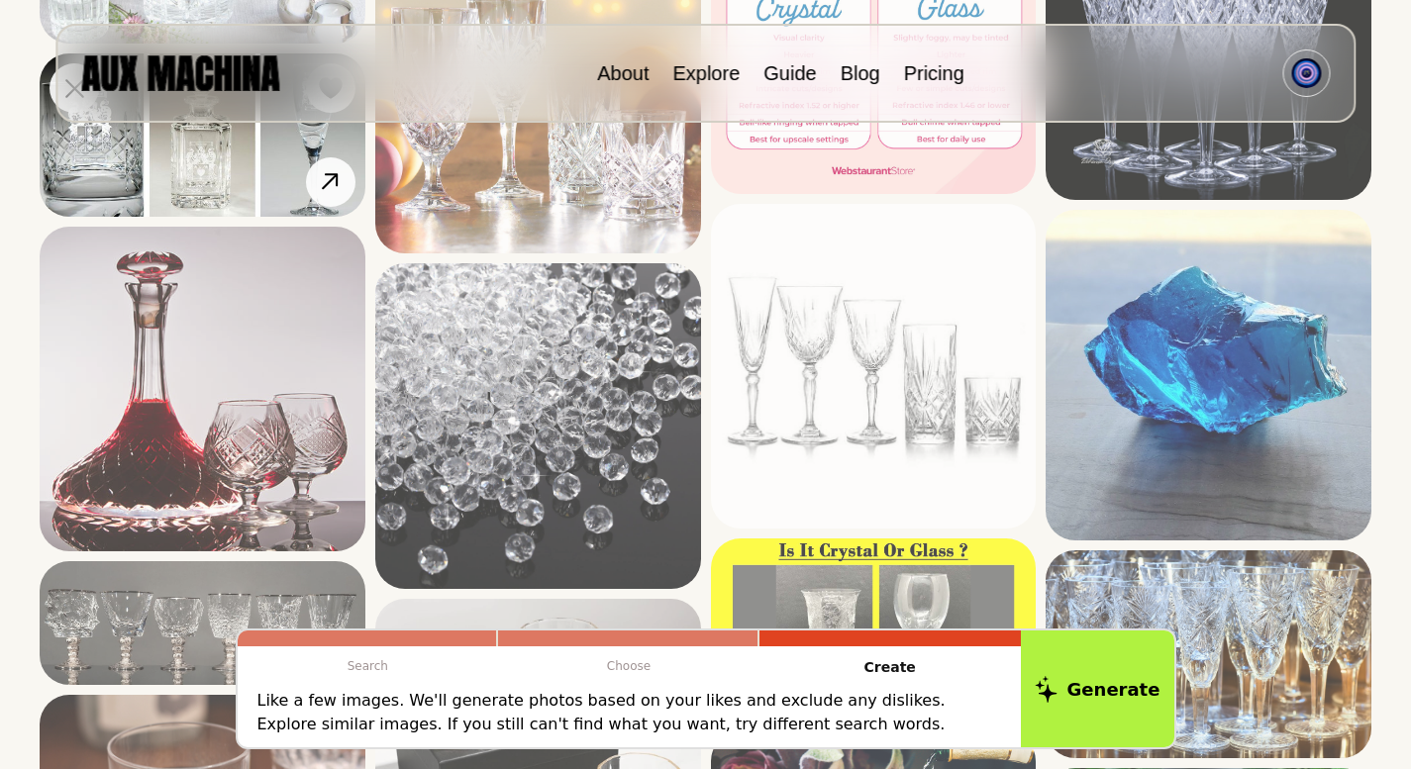
scroll to position [1395, 0]
click at [276, 174] on img at bounding box center [203, 133] width 326 height 162
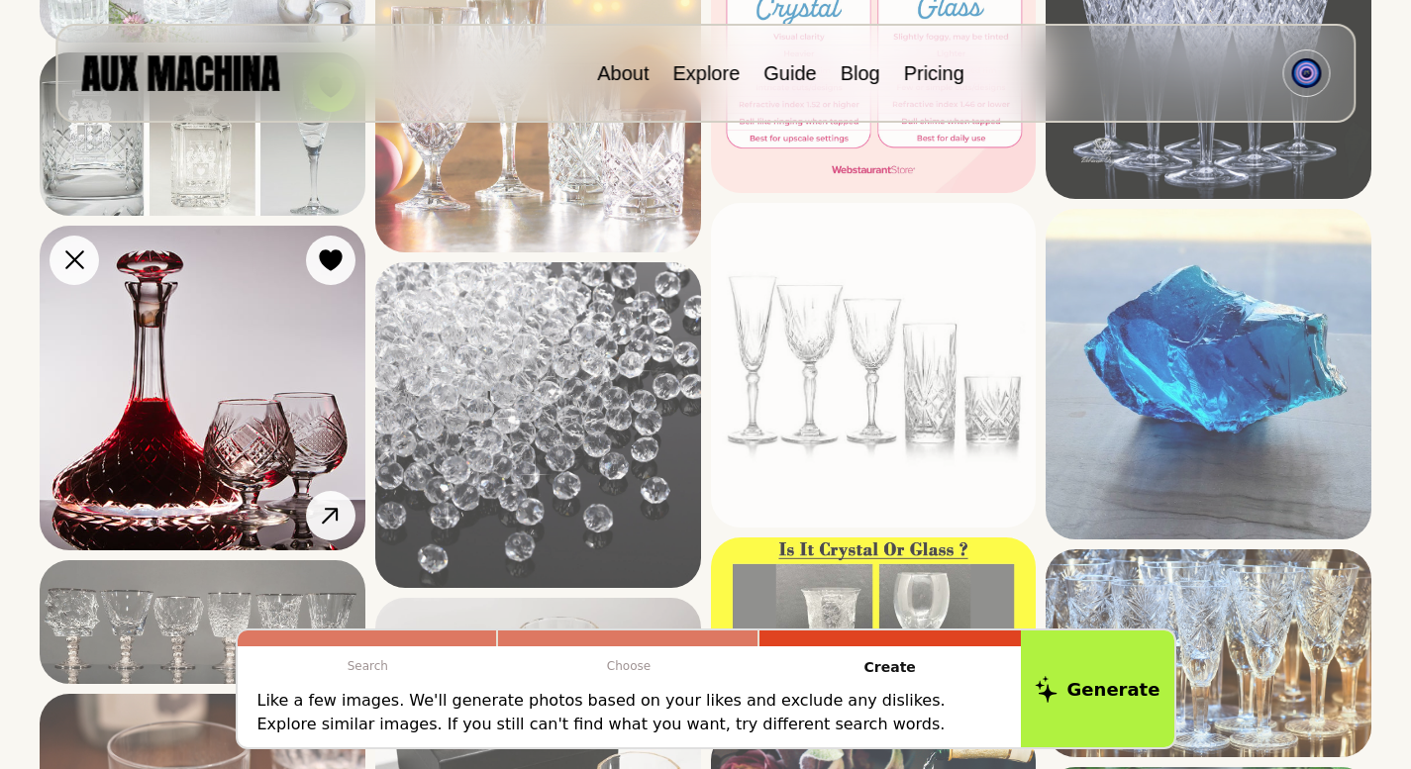
click at [234, 396] on img at bounding box center [203, 389] width 326 height 326
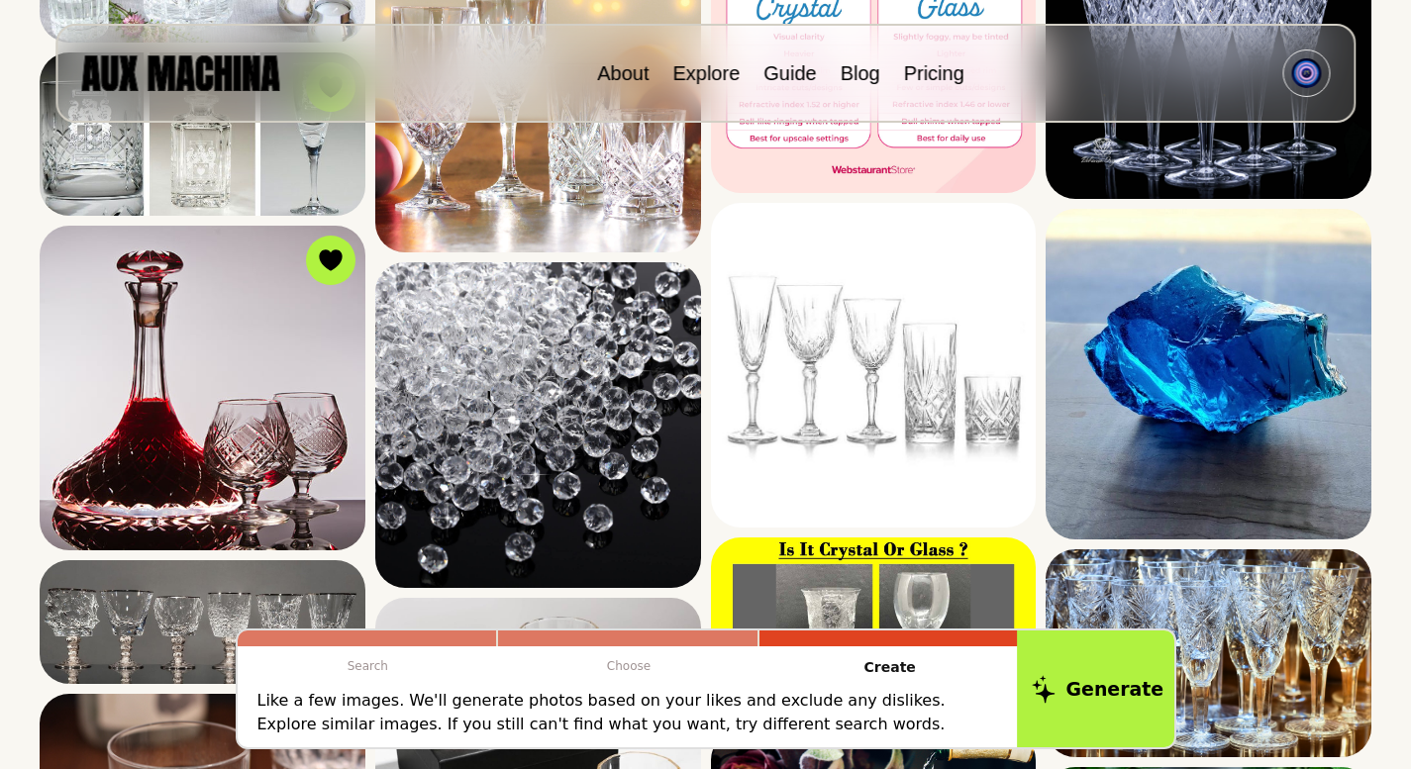
click at [1037, 683] on button "Generate" at bounding box center [1097, 689] width 161 height 123
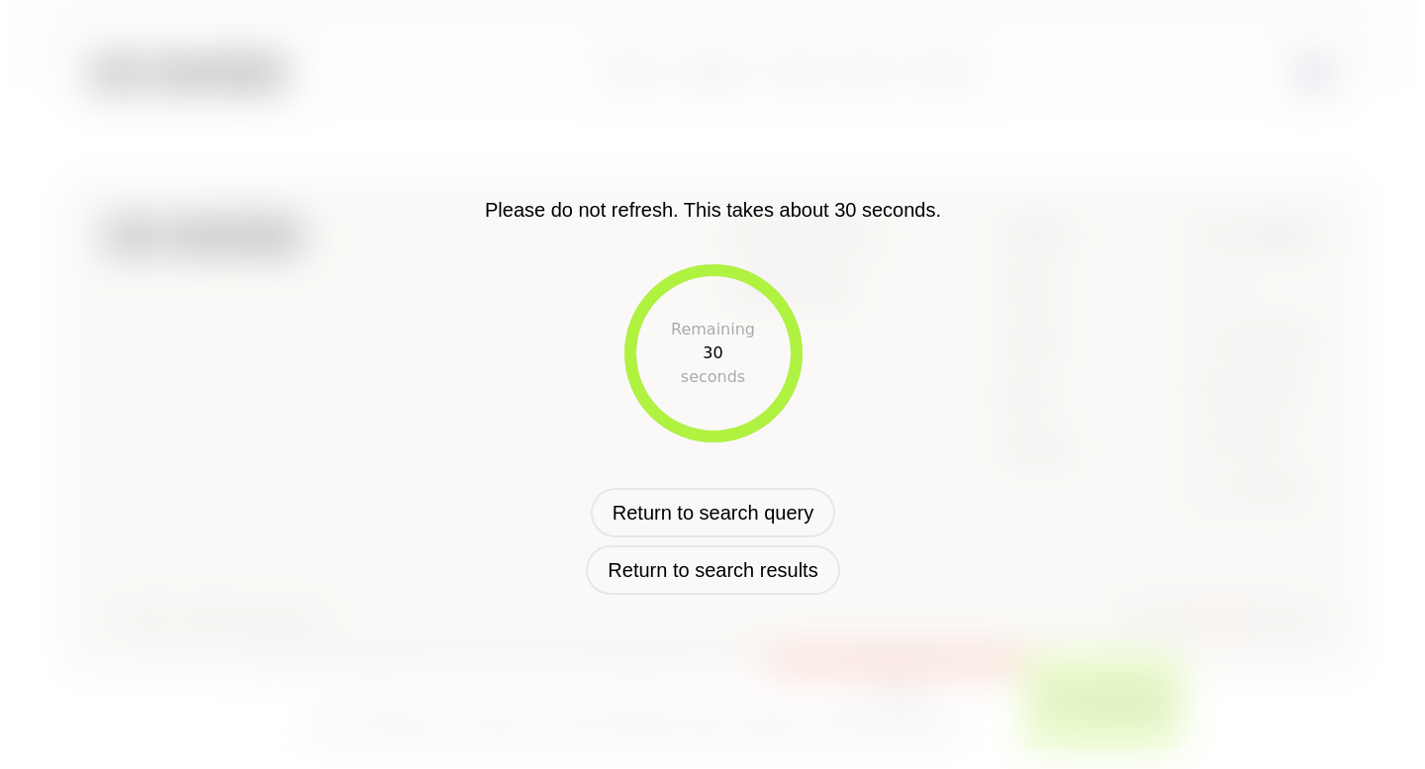
scroll to position [722, 0]
